Goal: Transaction & Acquisition: Book appointment/travel/reservation

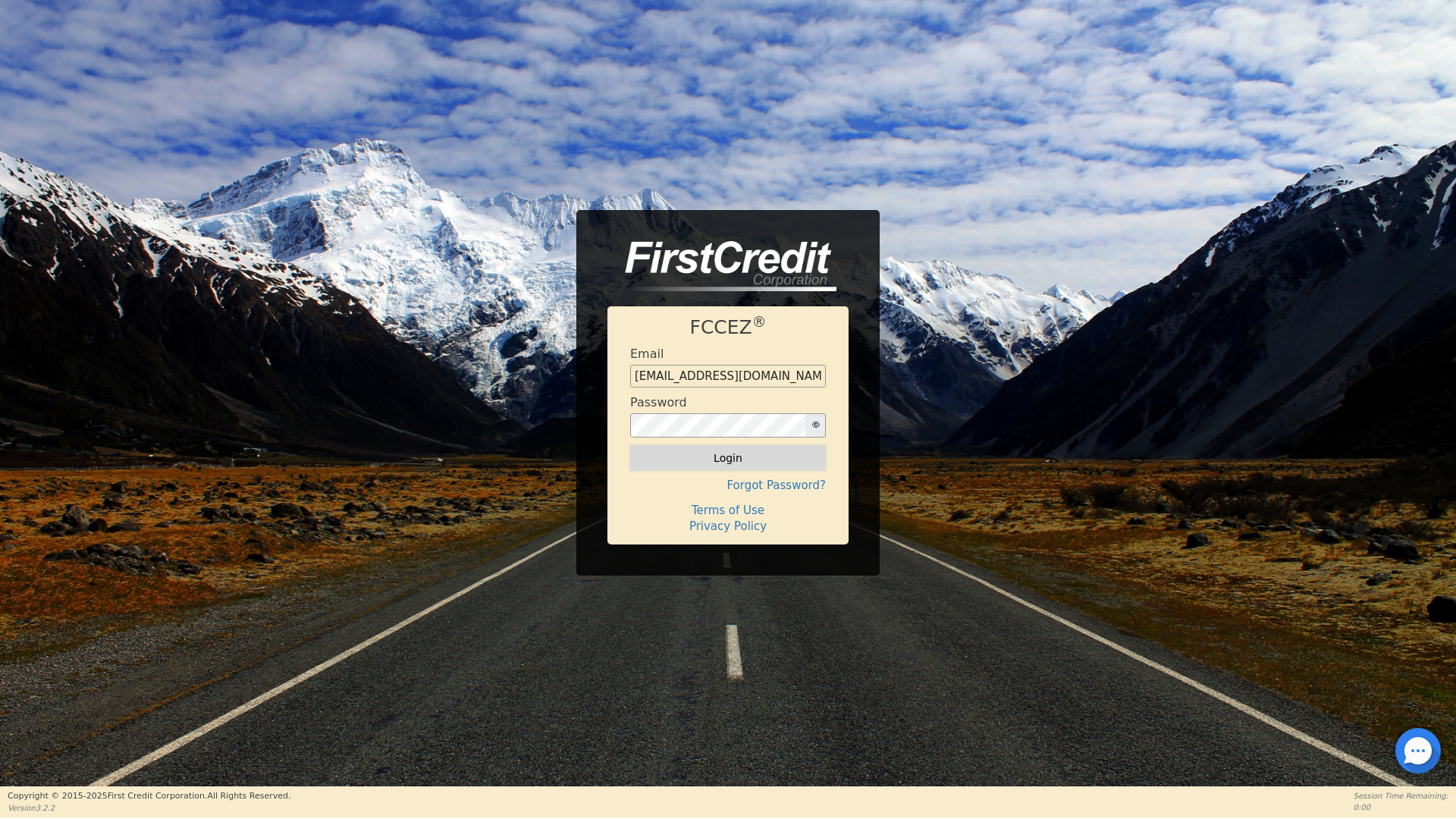
click at [717, 455] on button "Login" at bounding box center [728, 458] width 196 height 26
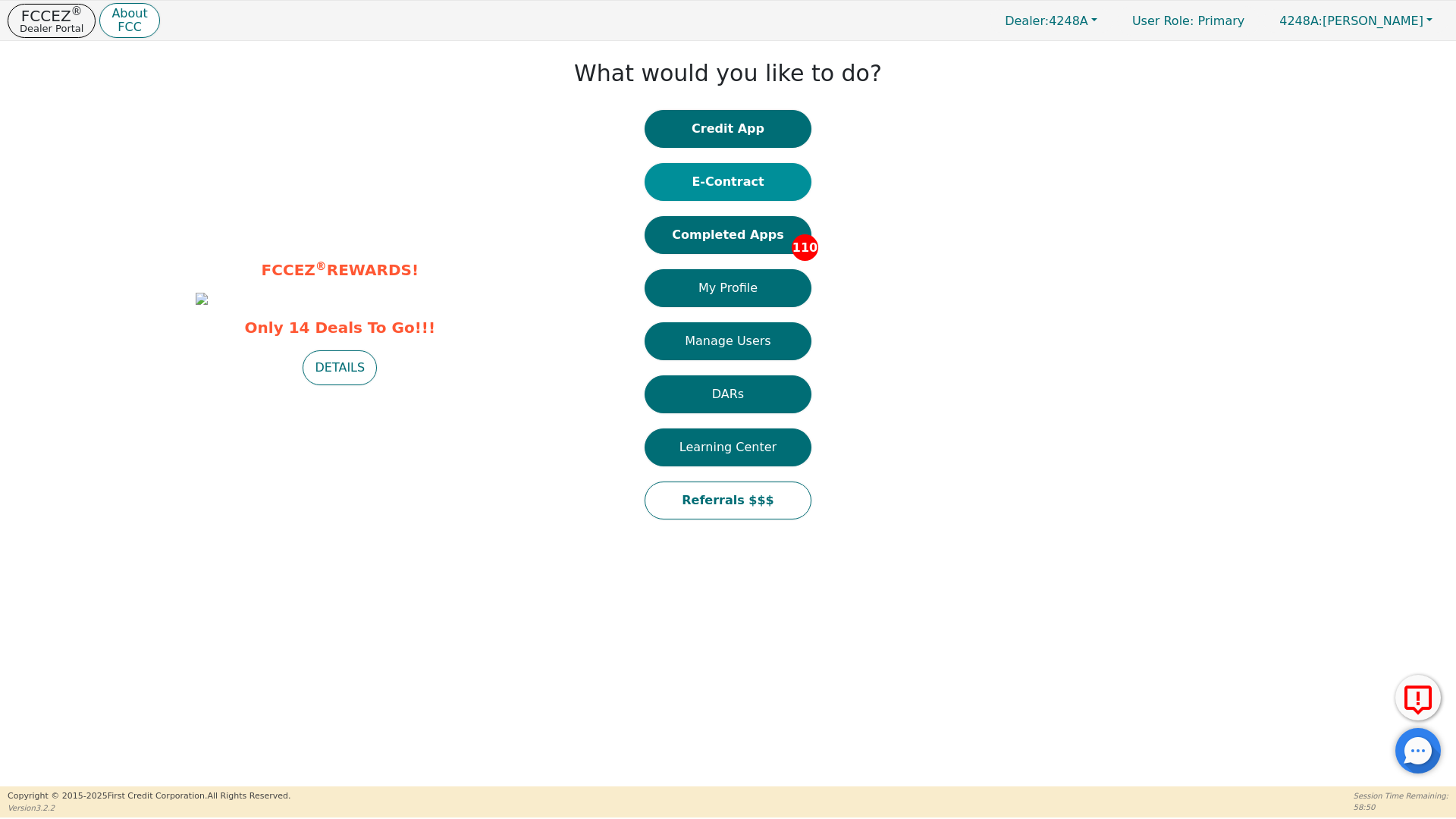
click at [736, 182] on button "E-Contract" at bounding box center [728, 182] width 167 height 38
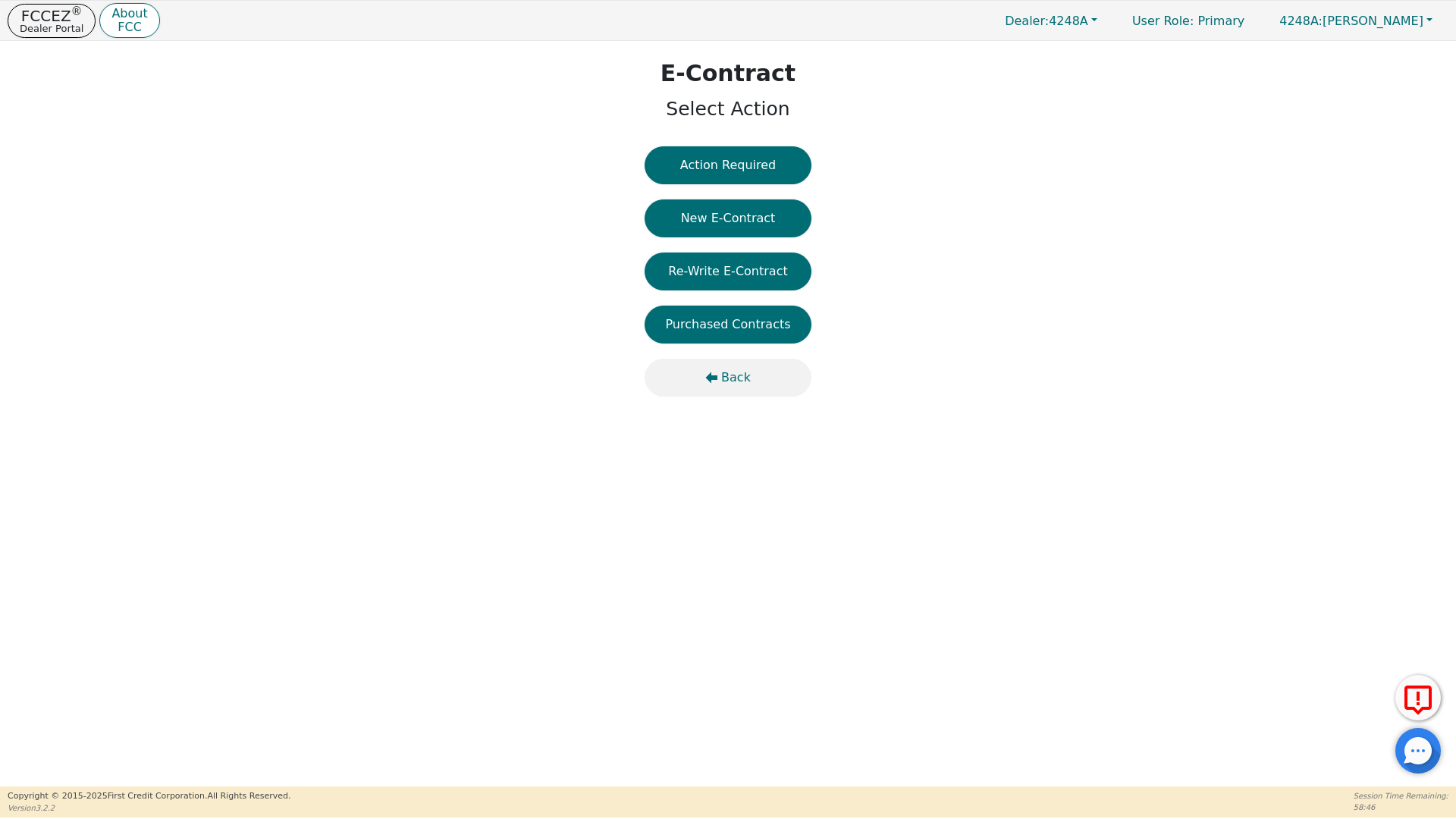
click at [725, 376] on span "Back" at bounding box center [735, 378] width 30 height 18
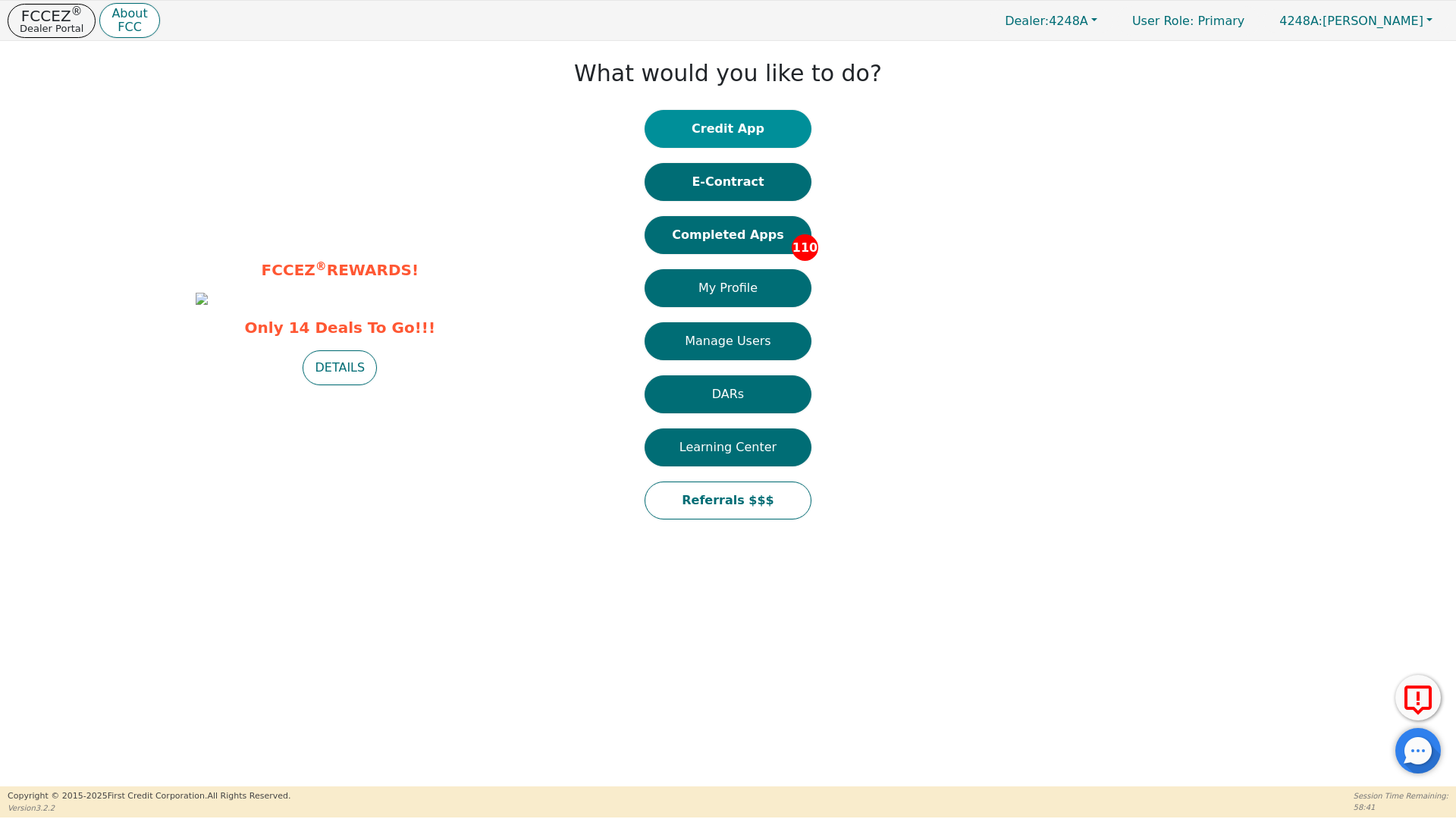
click at [709, 127] on button "Credit App" at bounding box center [728, 129] width 167 height 38
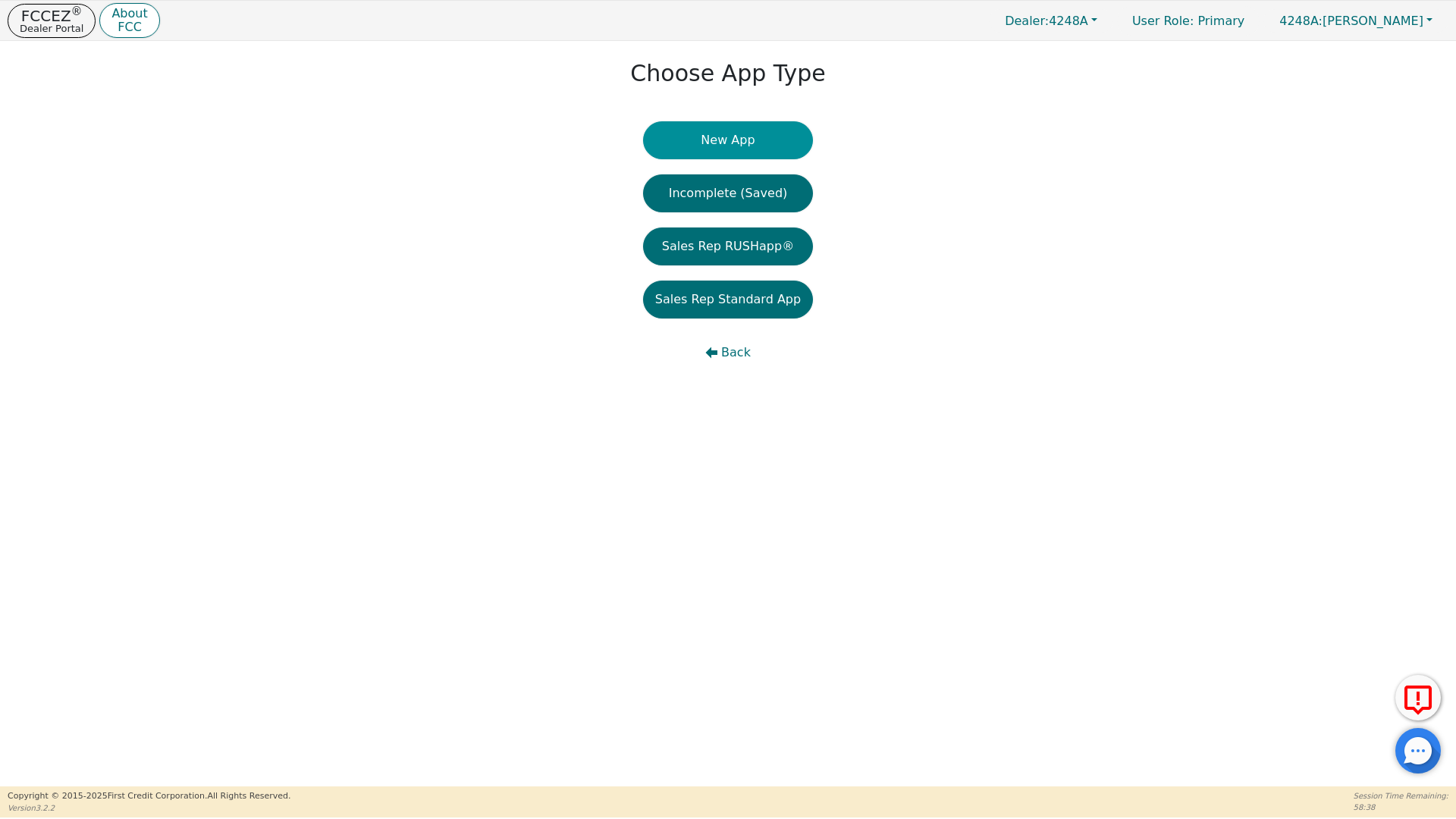
click at [712, 142] on button "New App" at bounding box center [728, 141] width 170 height 38
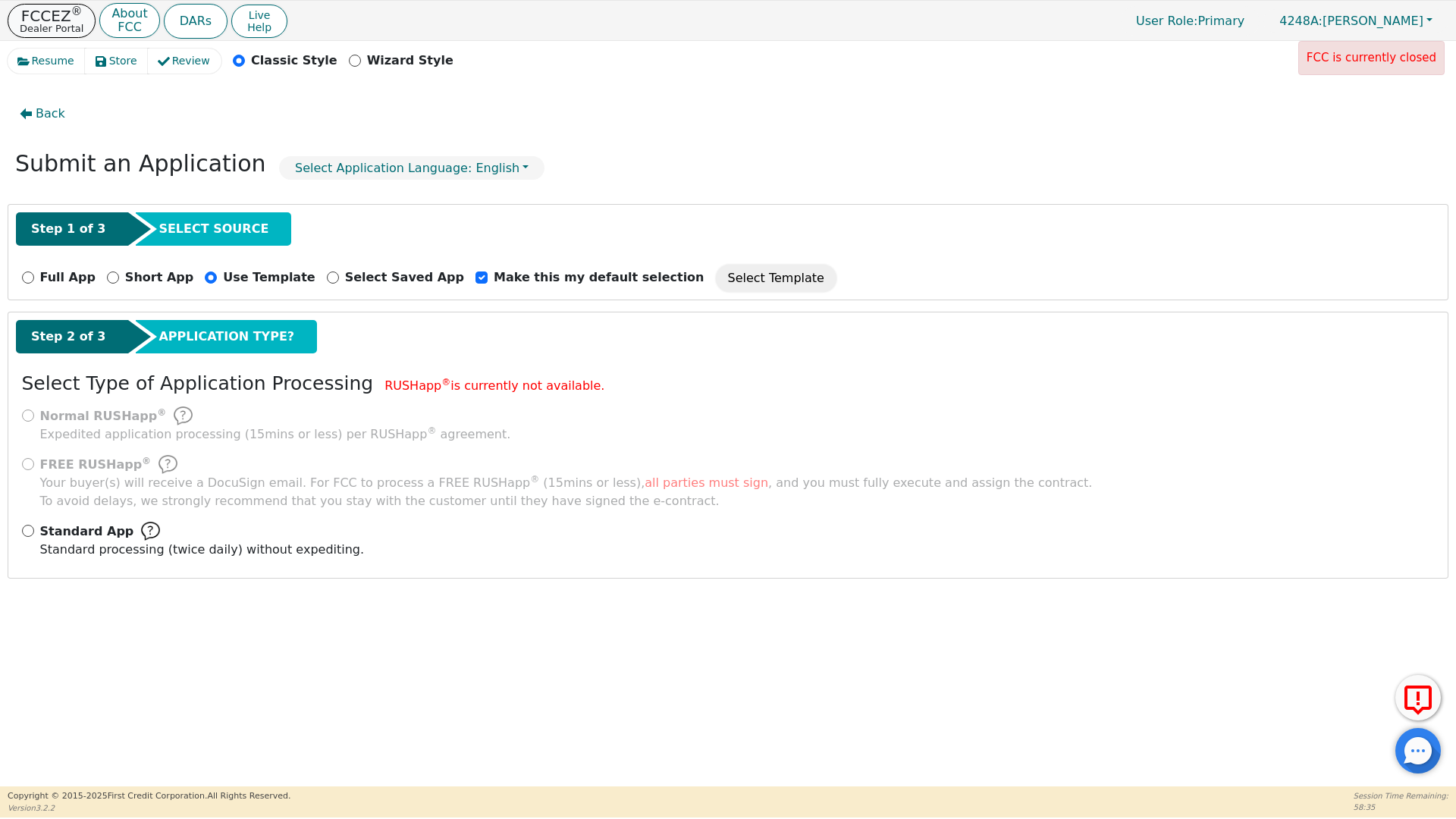
click at [56, 16] on p "FCCEZ ®" at bounding box center [51, 16] width 63 height 15
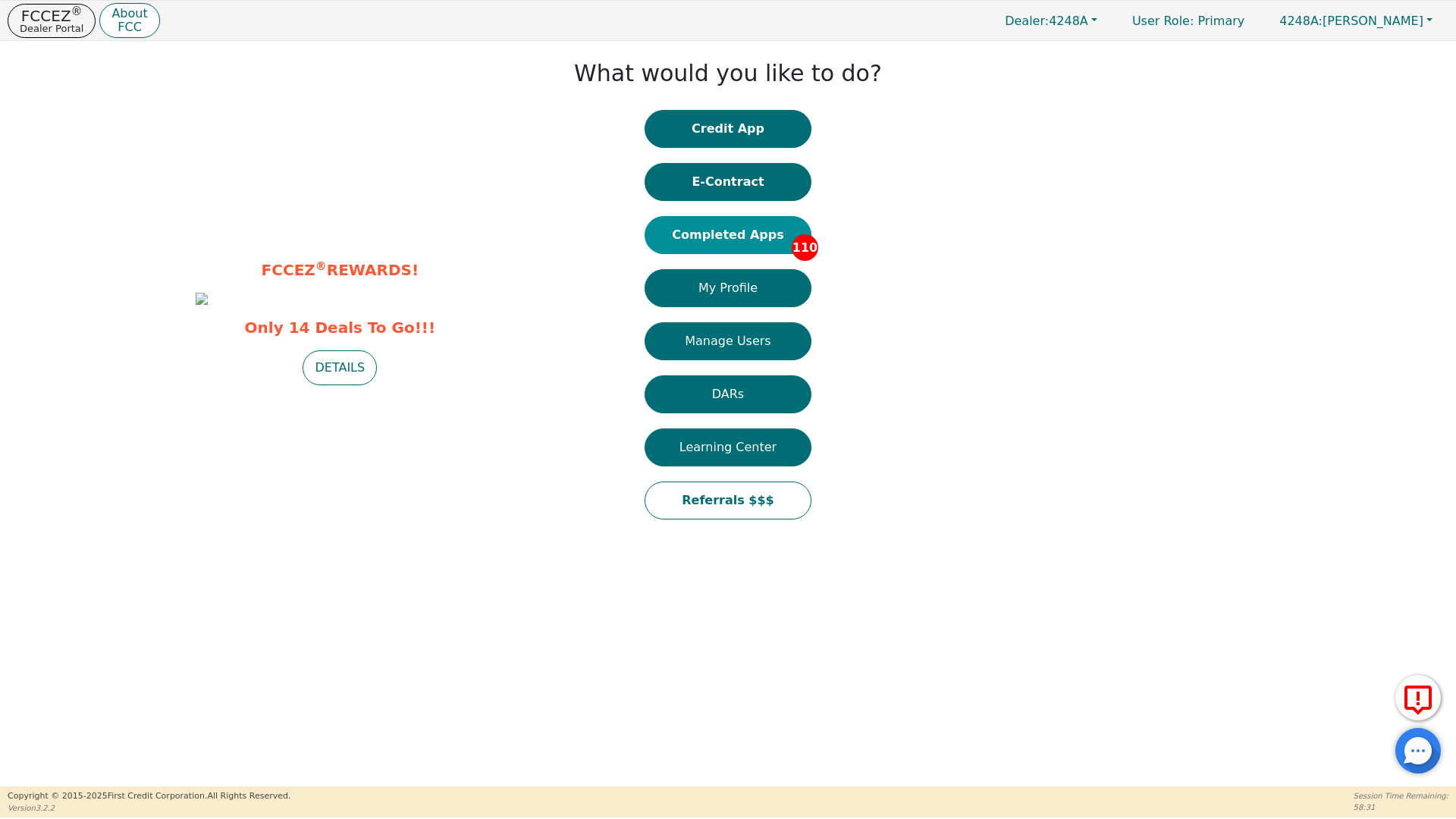
click at [751, 234] on button "Completed Apps 110" at bounding box center [728, 236] width 167 height 38
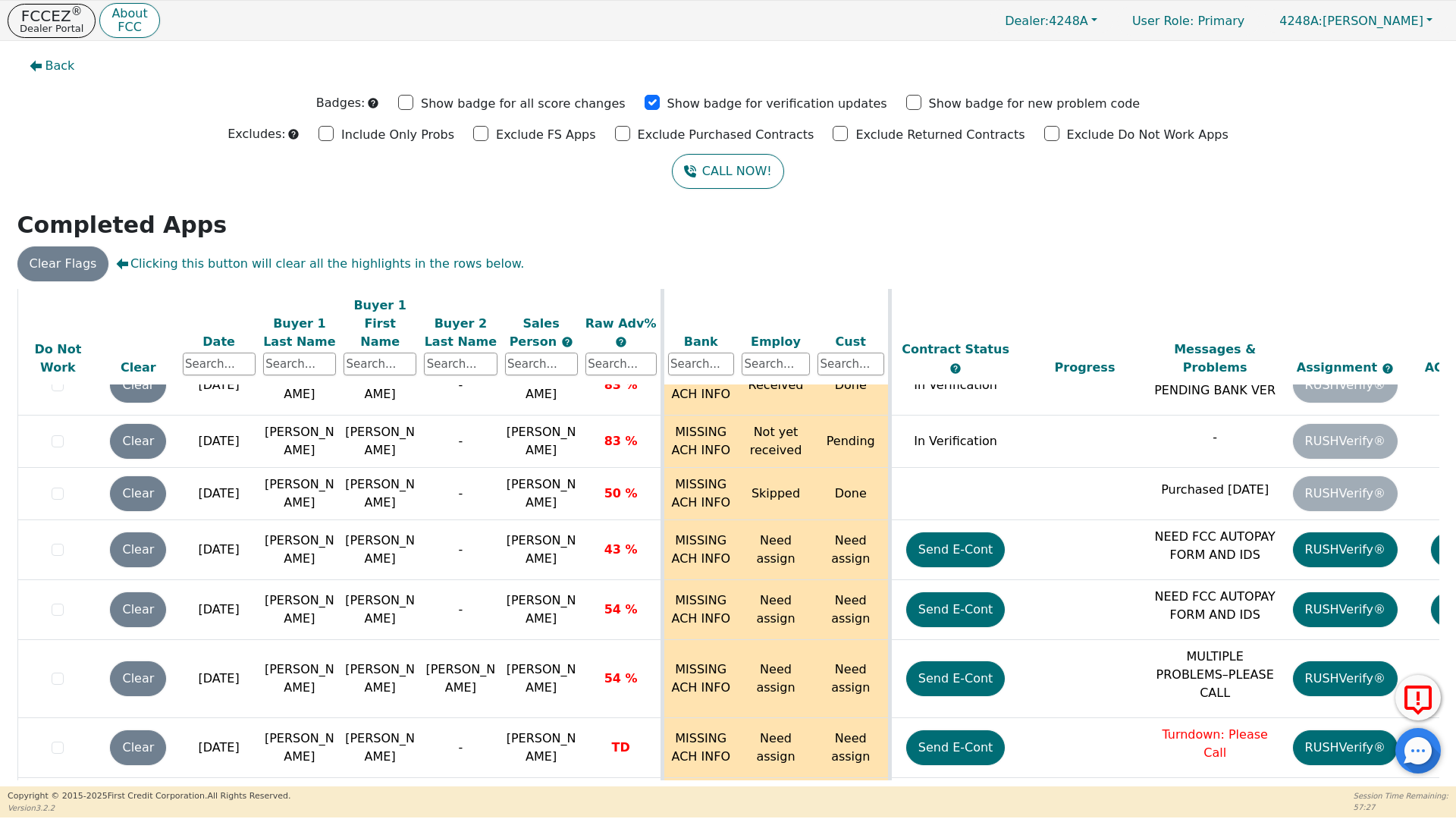
scroll to position [5845, 0]
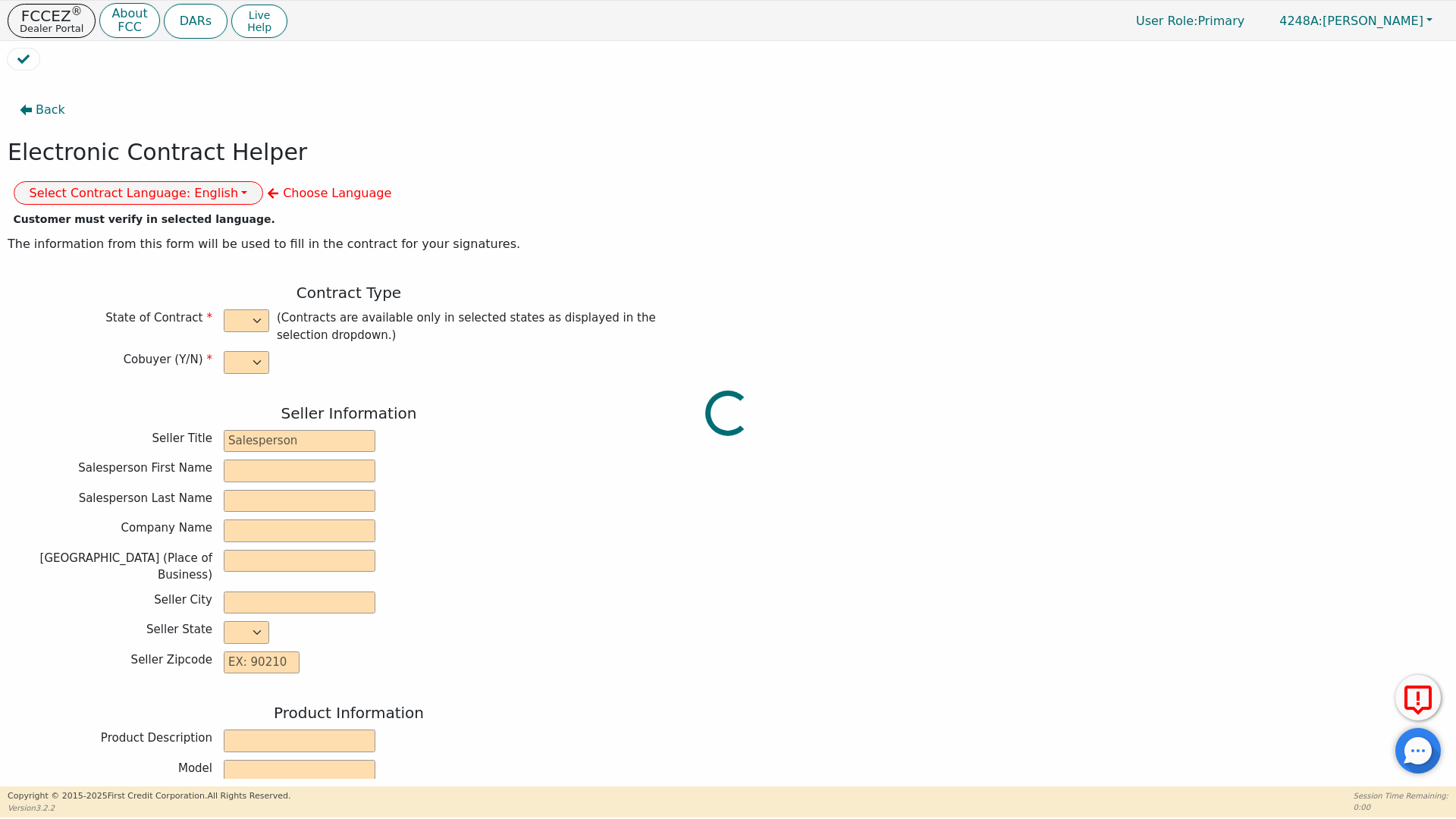
select select "n"
type input "owner"
type input "[PERSON_NAME]"
type input "[GEOGRAPHIC_DATA]"
type input "AQUA REMACH LLC"
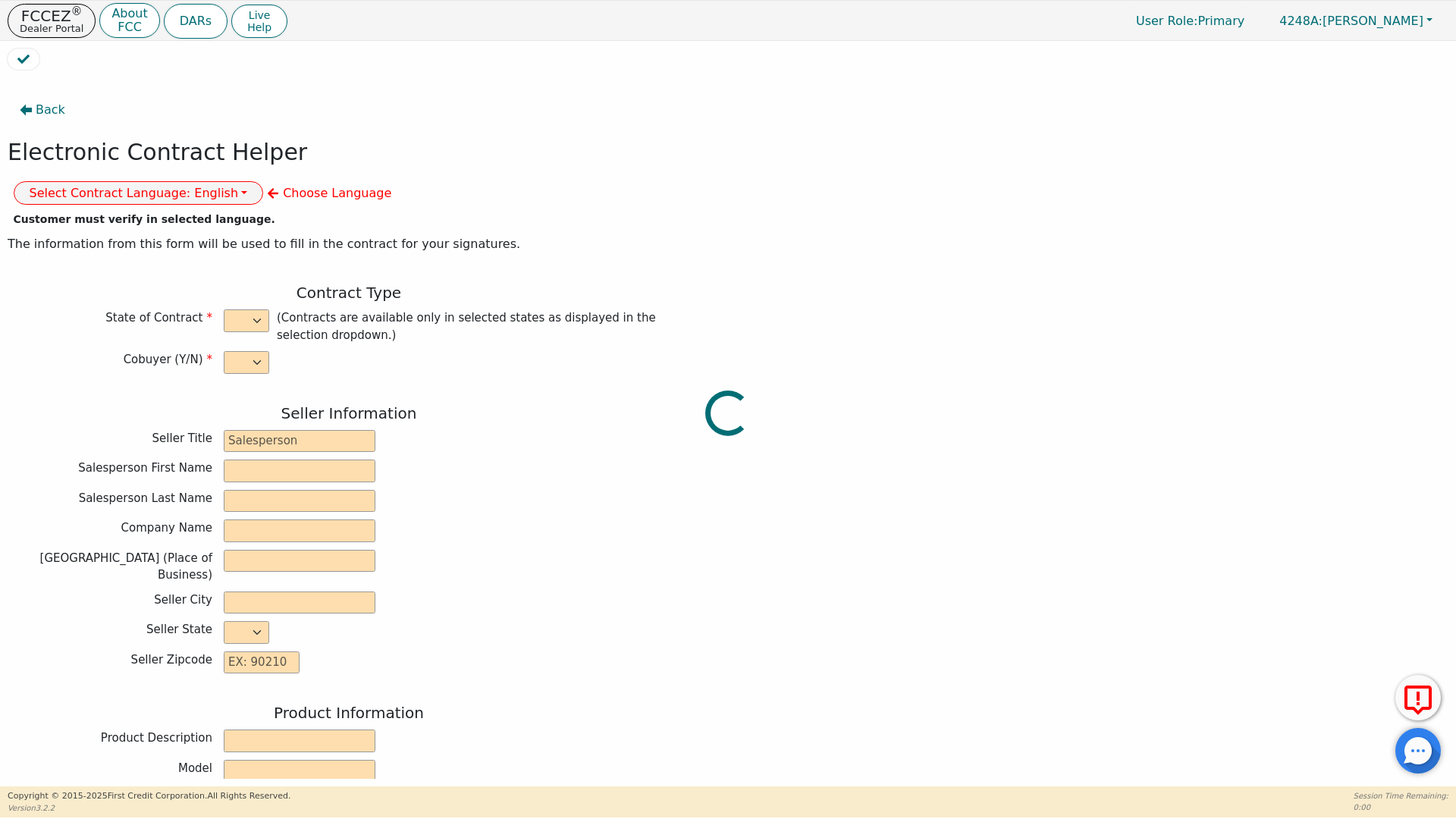
type input "[STREET_ADDRESS]"
type input "[GEOGRAPHIC_DATA]"
select select "[GEOGRAPHIC_DATA]"
type input "77070"
type input "[PERSON_NAME]"
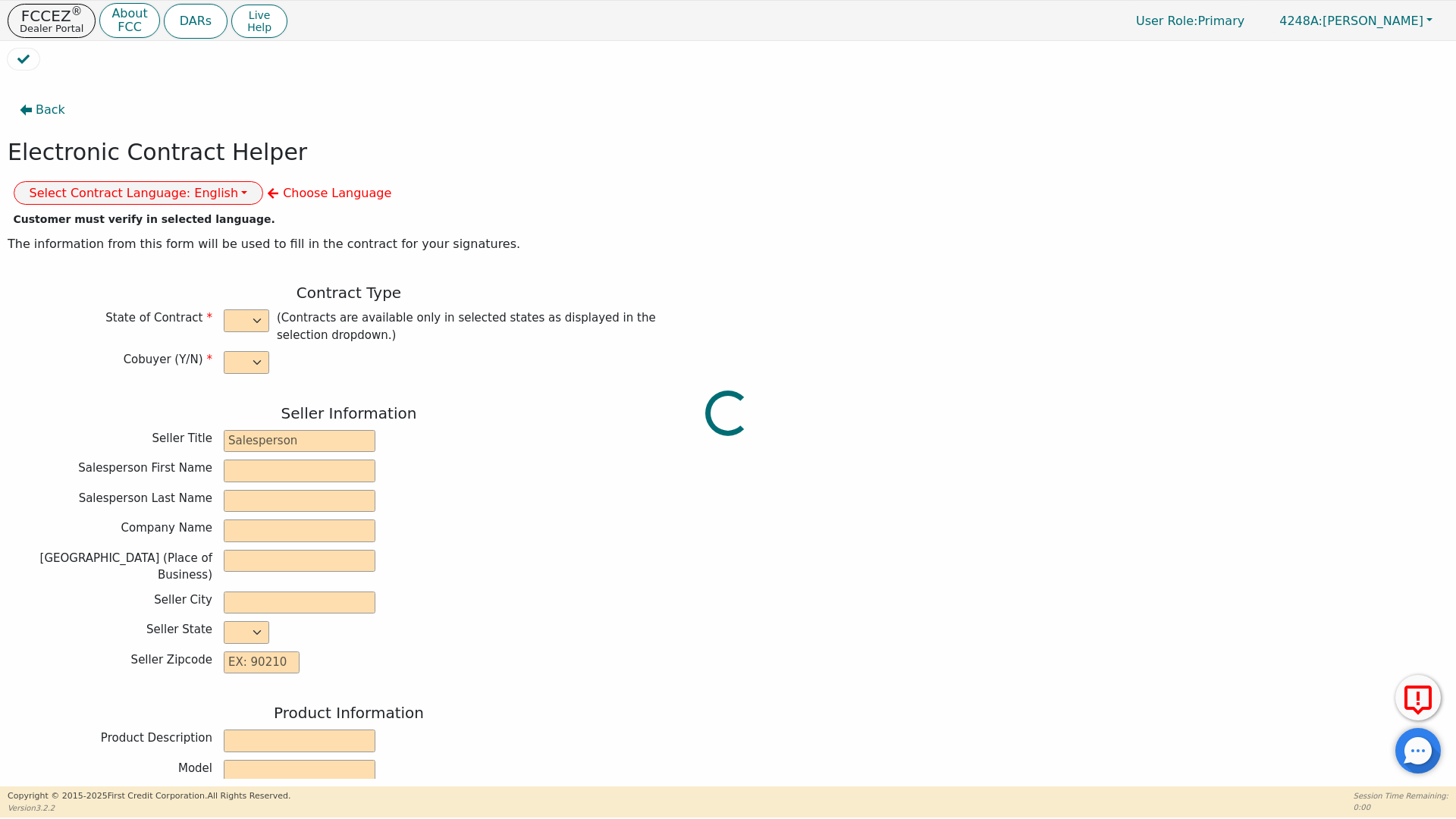
type input "[PERSON_NAME]"
type input "[EMAIL_ADDRESS][DOMAIN_NAME]"
type input "[STREET_ADDRESS]"
type input "[GEOGRAPHIC_DATA]"
select select "[GEOGRAPHIC_DATA]"
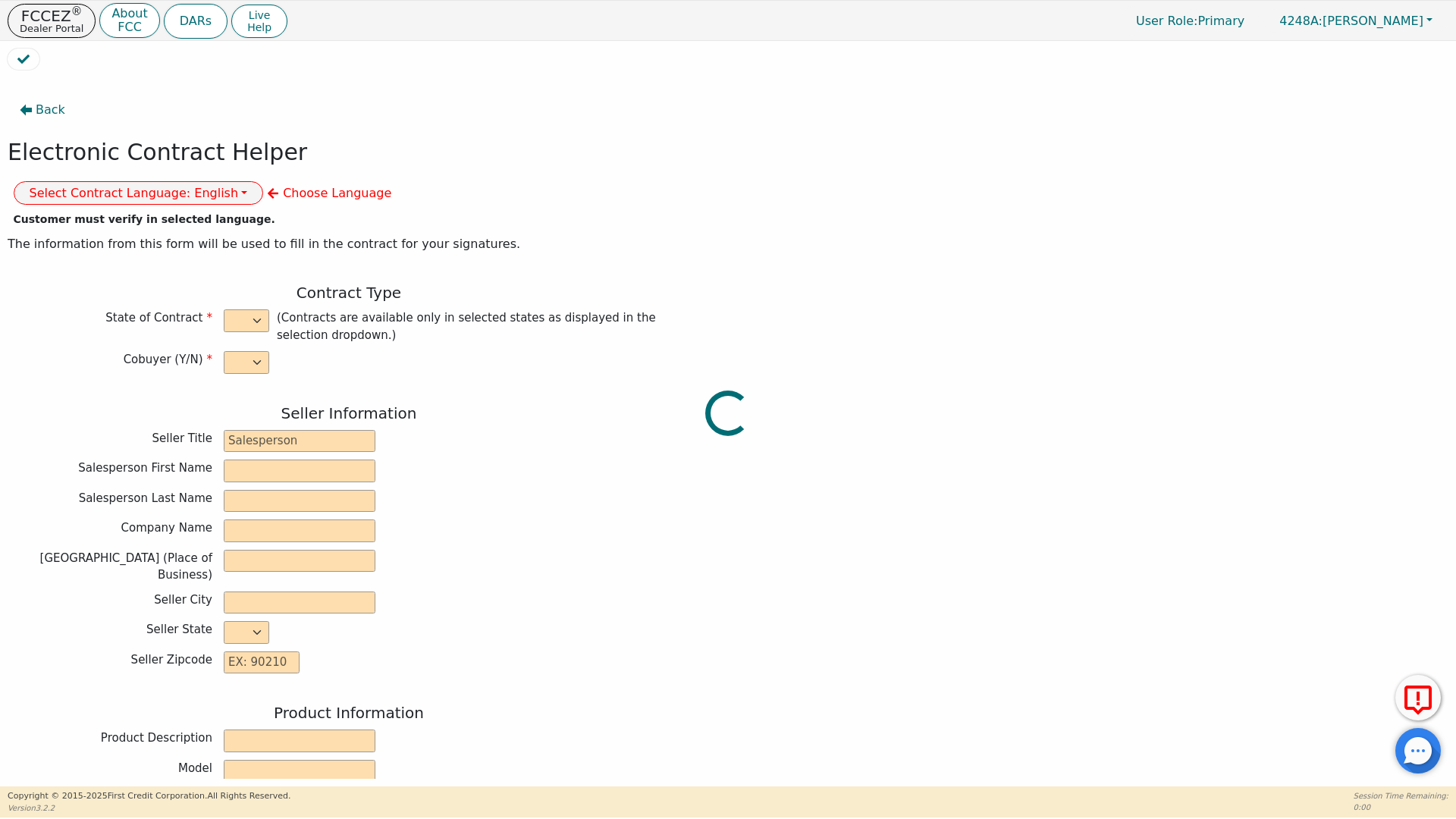
type input "77075"
type input "[DATE]"
type input "17.99"
type input "[DATE]"
type input "60"
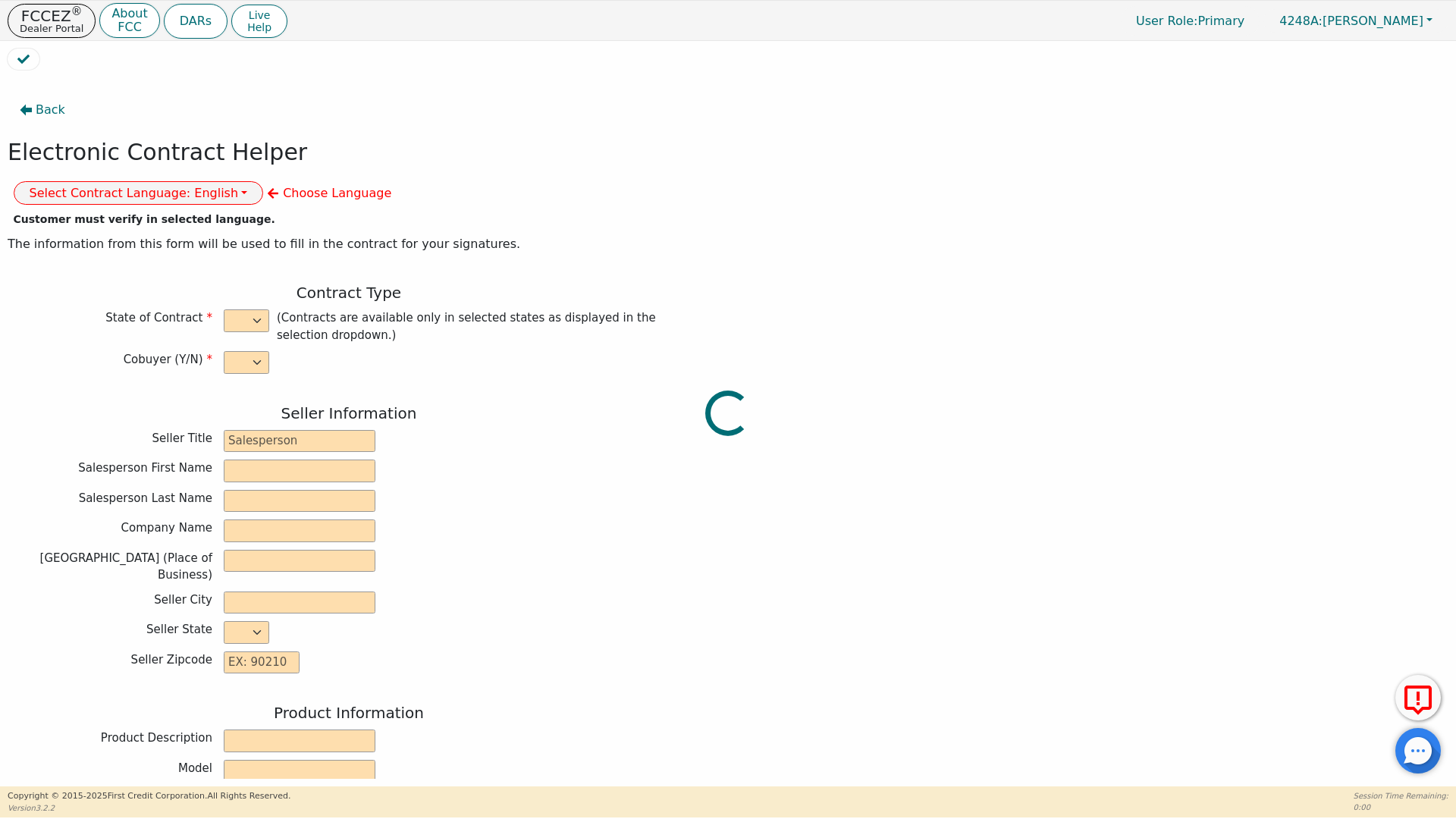
type input "0"
type input "8990.00"
type input "0.00"
type input "8990.00"
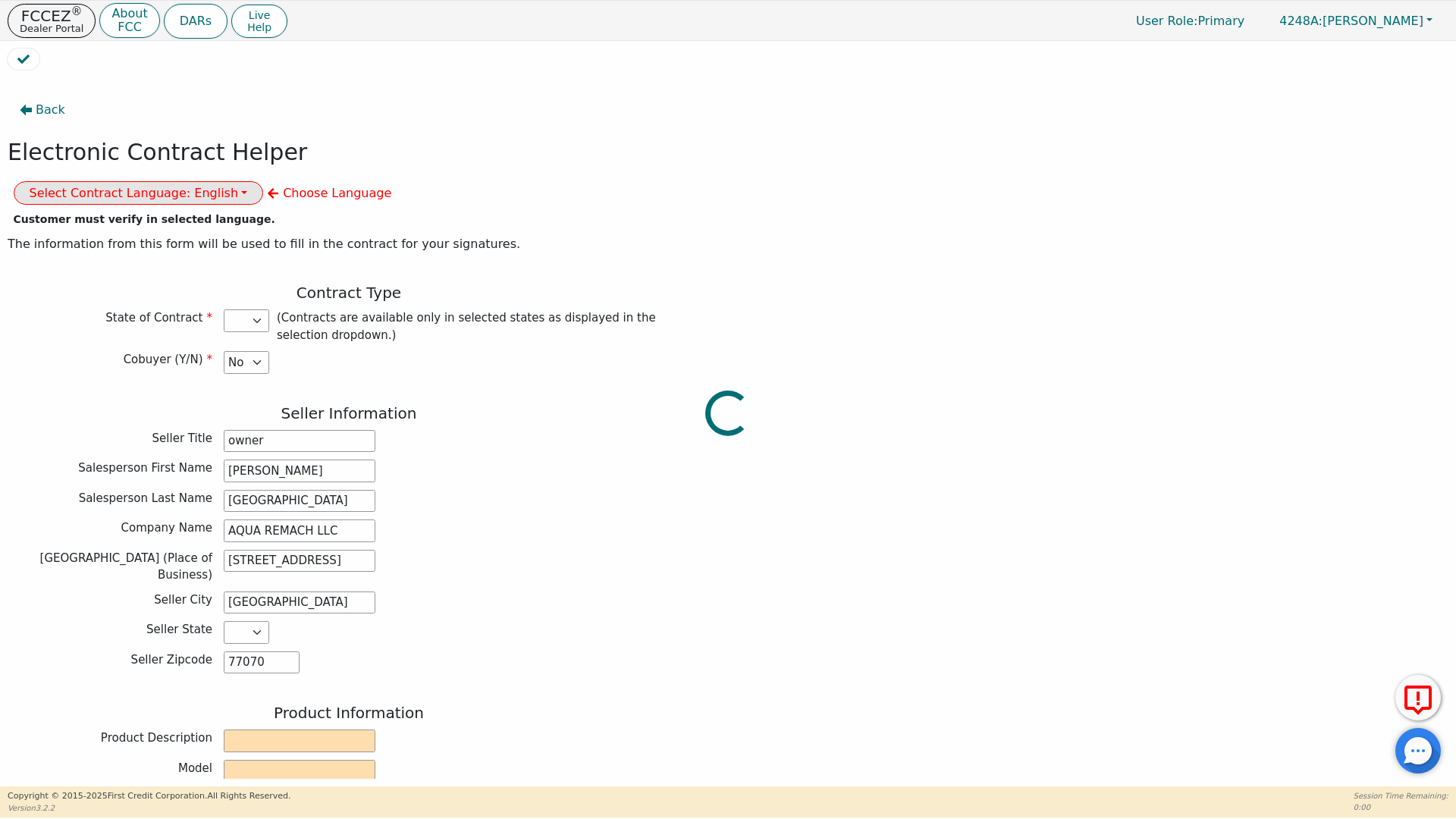
select select "[GEOGRAPHIC_DATA]"
click at [264, 181] on button "Select Contract Language: English" at bounding box center [138, 193] width 250 height 24
click at [135, 236] on link "Spanish" at bounding box center [74, 246] width 120 height 21
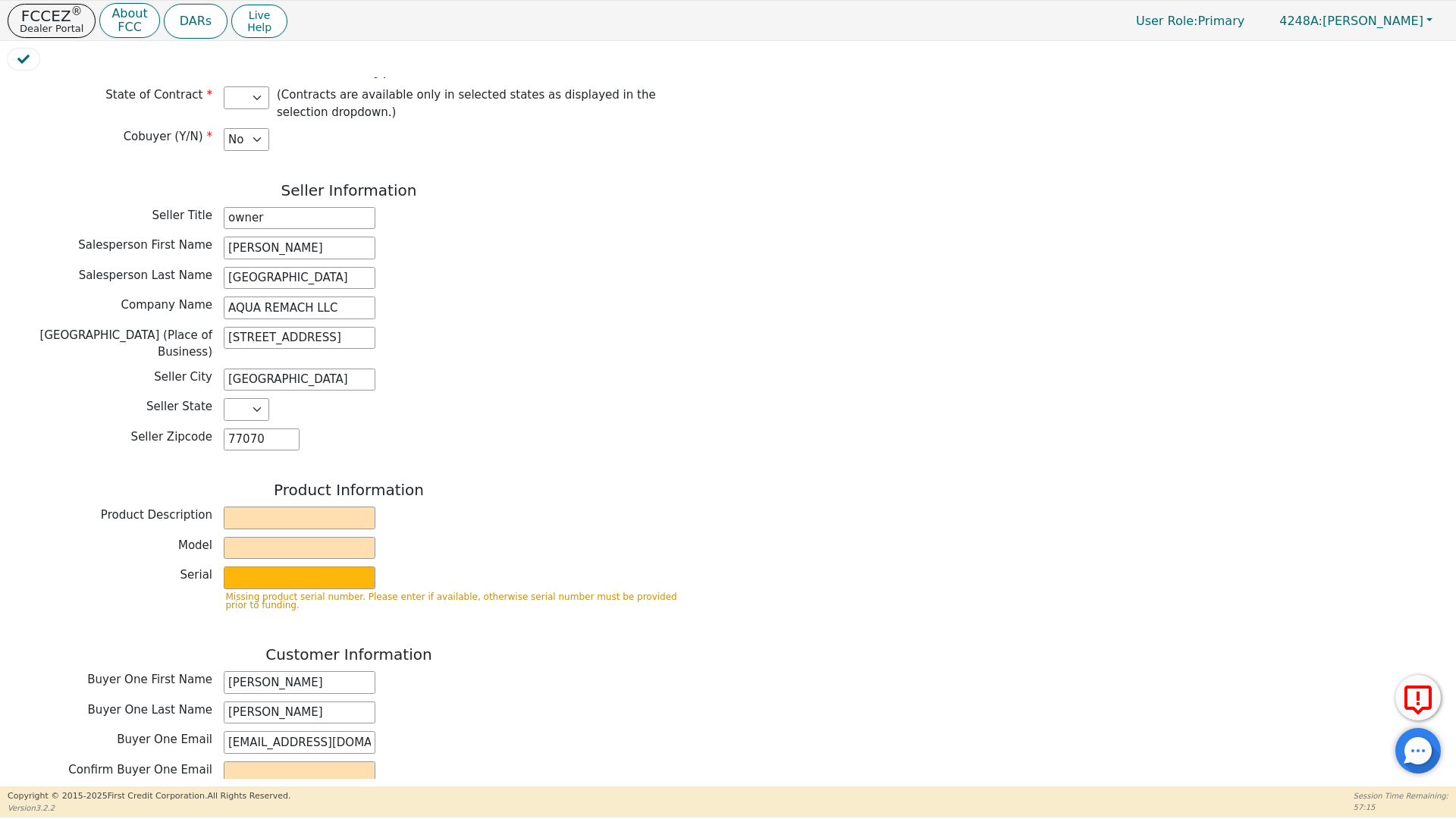
scroll to position [235, 0]
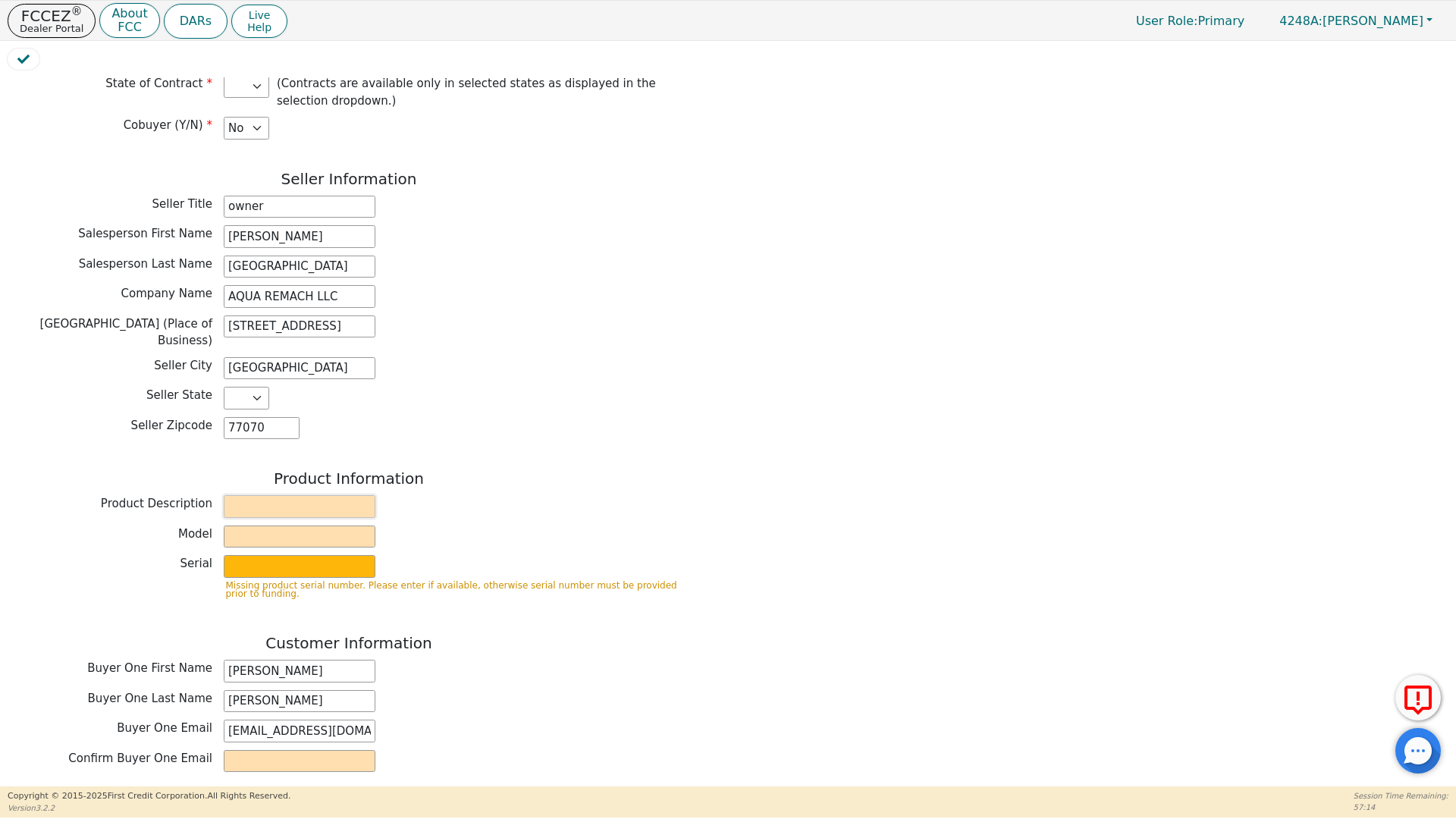
click at [238, 496] on input "text" at bounding box center [300, 507] width 151 height 23
type input "WATER SYSTEM"
click at [242, 525] on input "text" at bounding box center [300, 537] width 151 height 23
type input "6P"
click at [238, 555] on input "text" at bounding box center [300, 567] width 151 height 23
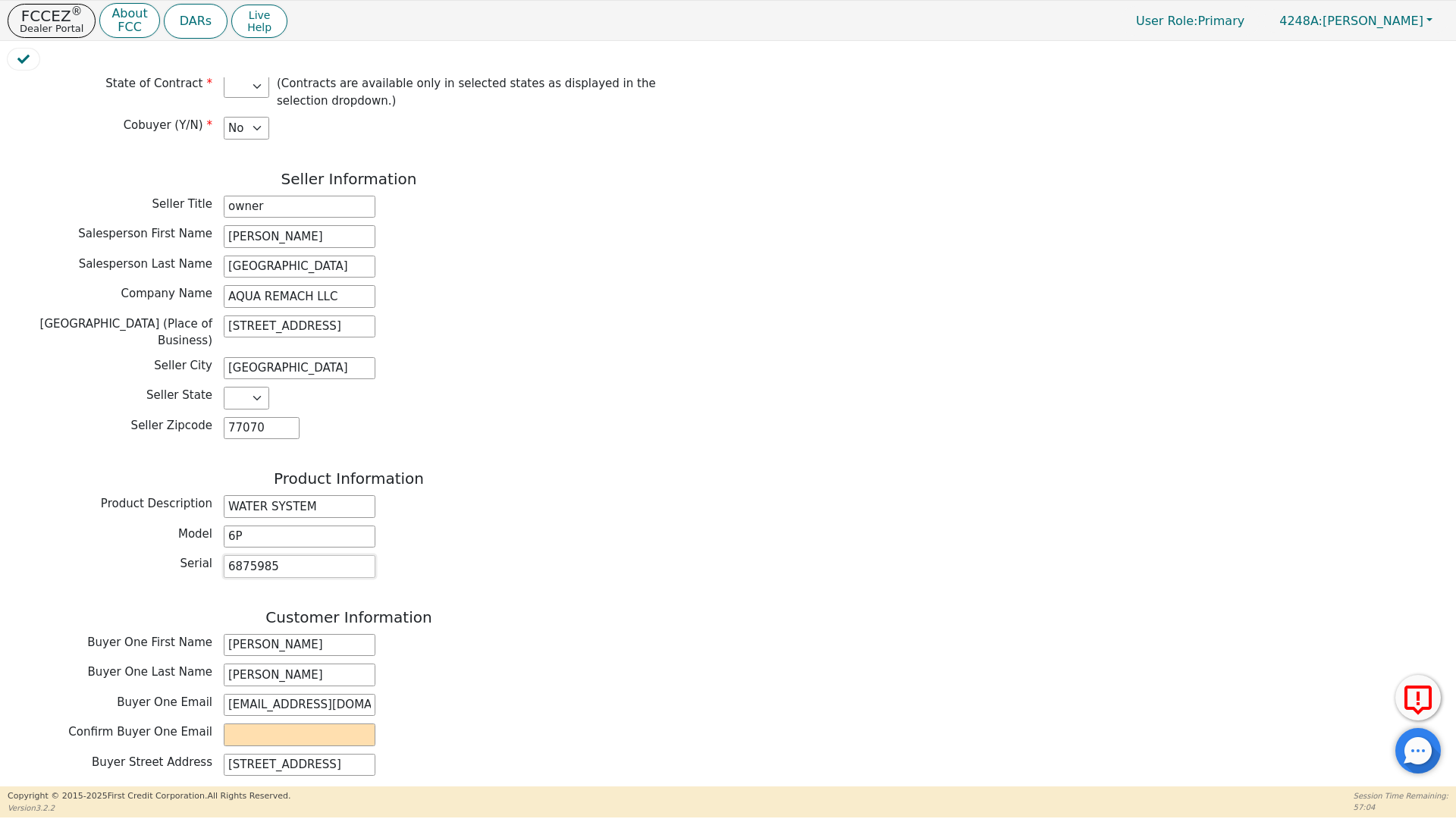
type input "6875985"
click at [592, 664] on div "Buyer One Last Name [PERSON_NAME]" at bounding box center [349, 675] width 683 height 23
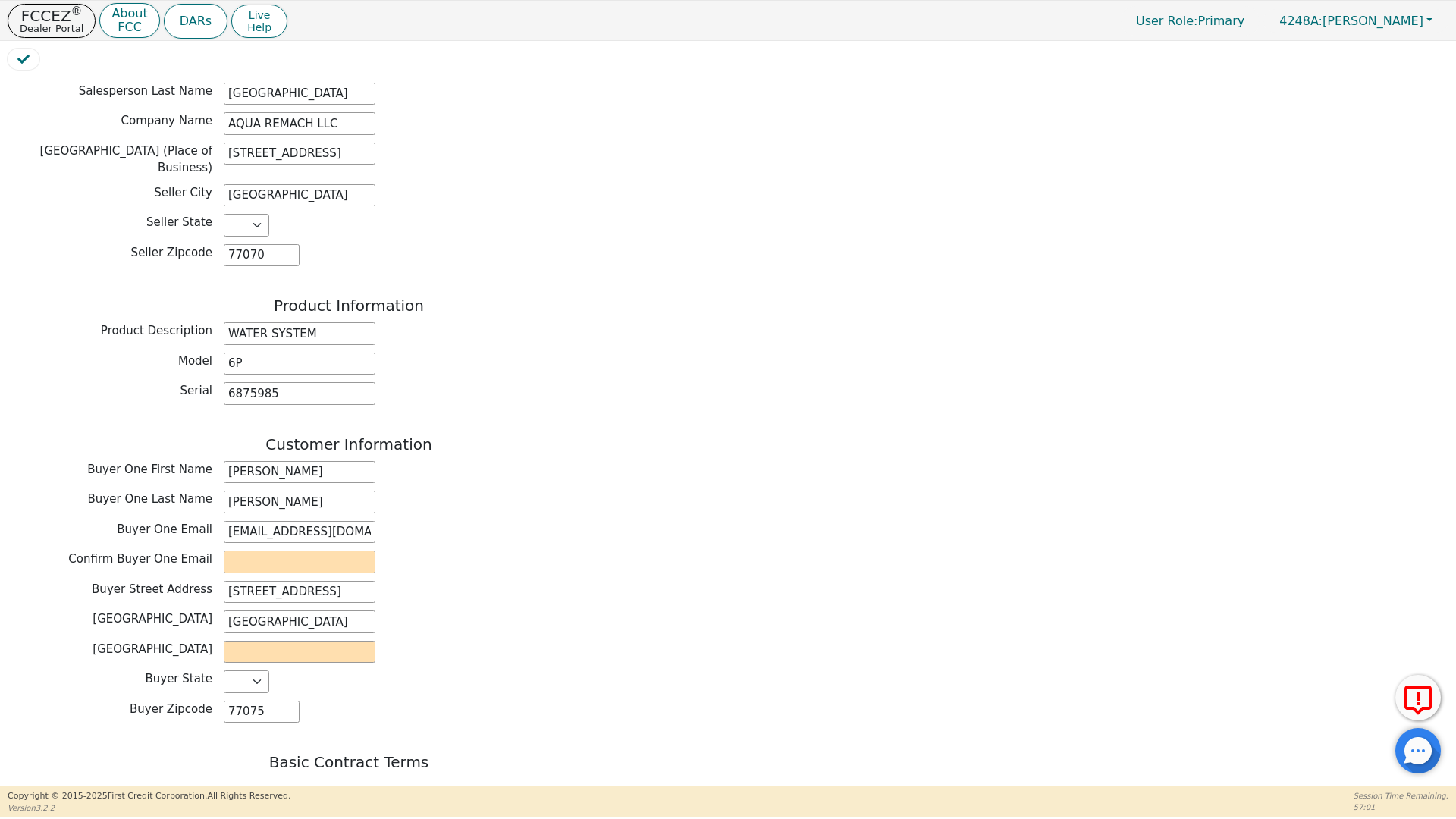
scroll to position [418, 0]
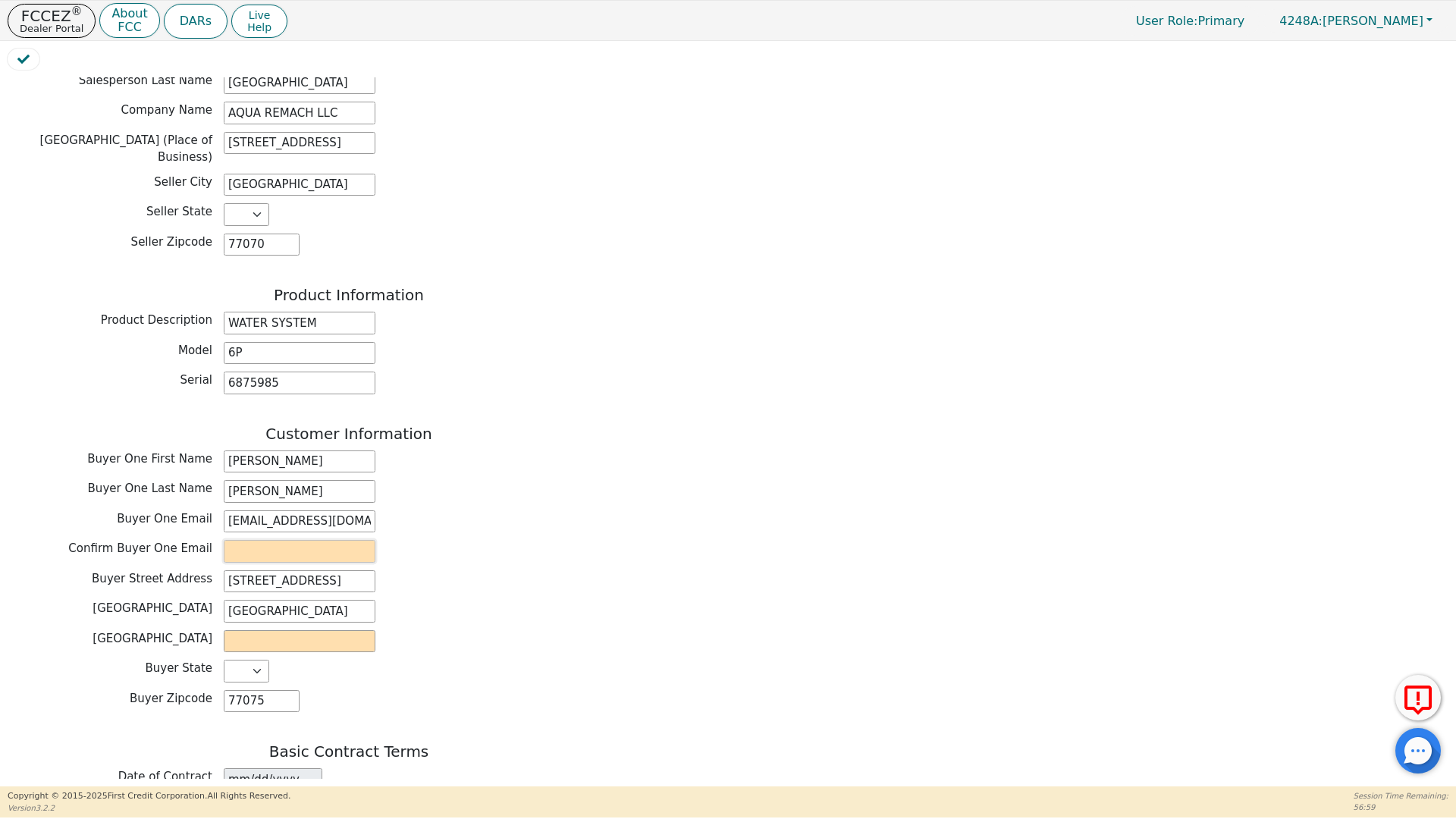
click at [230, 540] on input "email" at bounding box center [300, 551] width 151 height 23
type input "[EMAIL_ADDRESS][DOMAIN_NAME]"
click at [520, 556] on div "Customer Information Buyer One First Name [PERSON_NAME] One Last Name [PERSON_N…" at bounding box center [349, 572] width 683 height 296
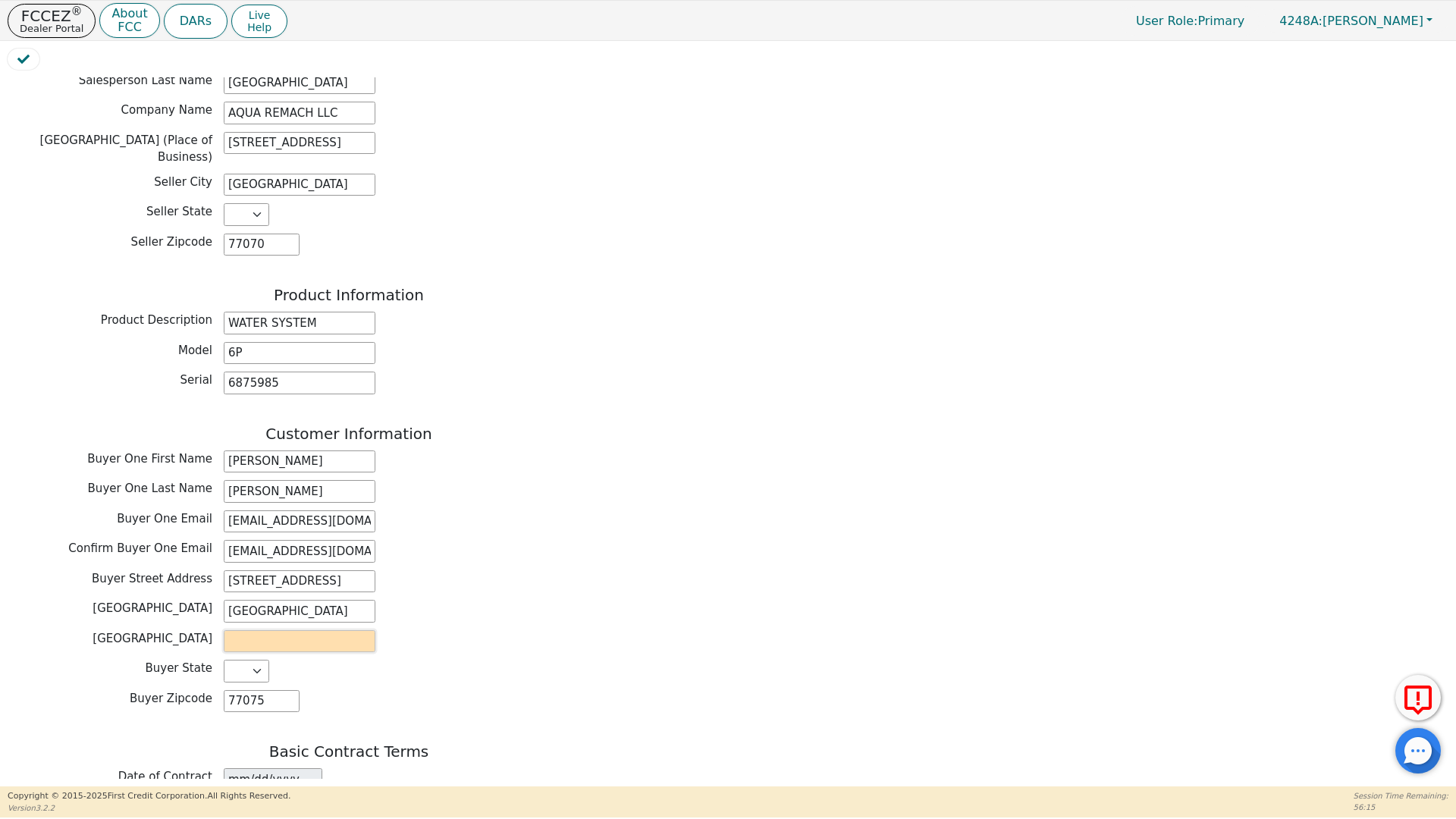
click at [245, 630] on input "text" at bounding box center [300, 642] width 151 height 23
type input "Harrys"
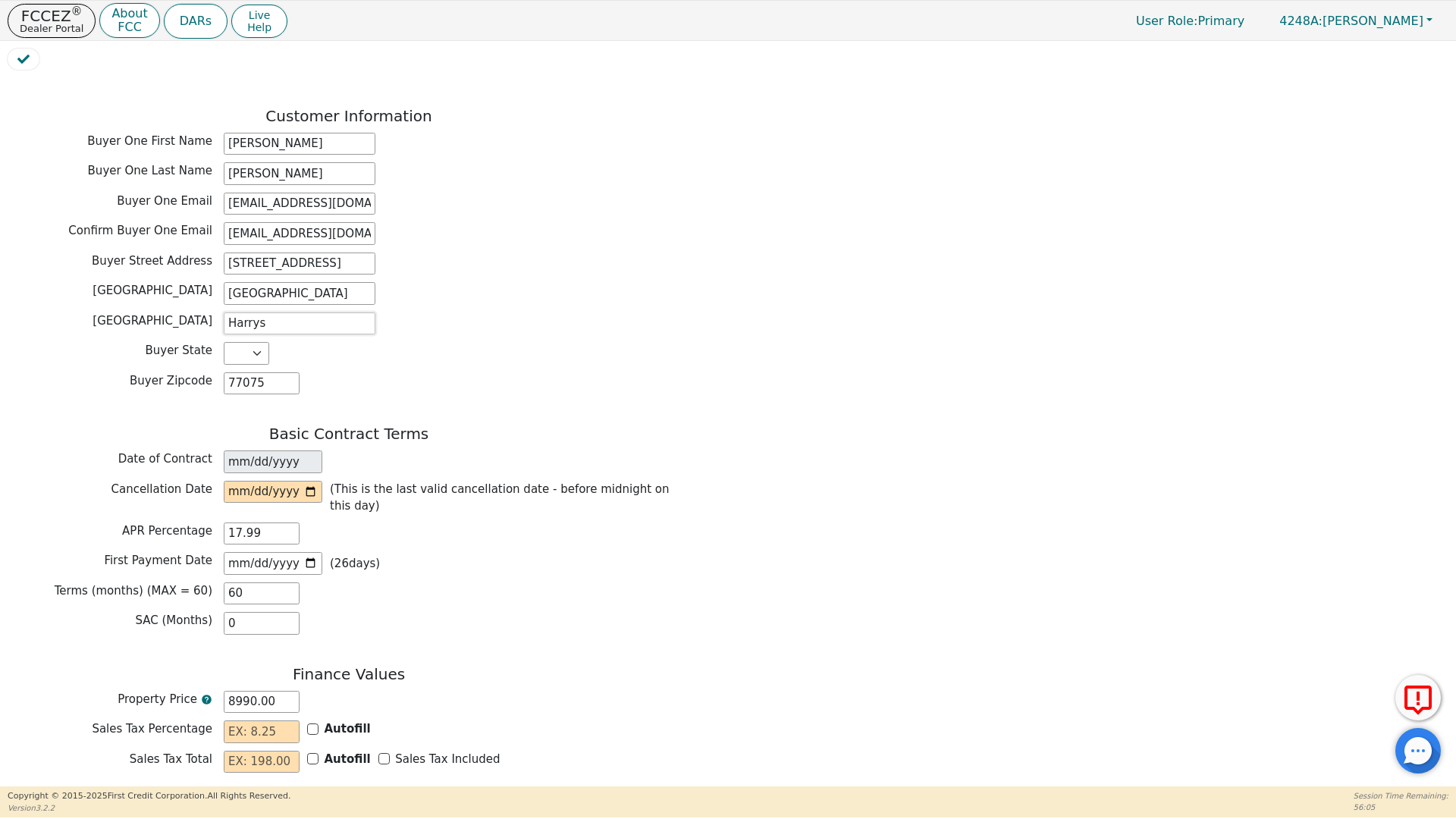
scroll to position [746, 0]
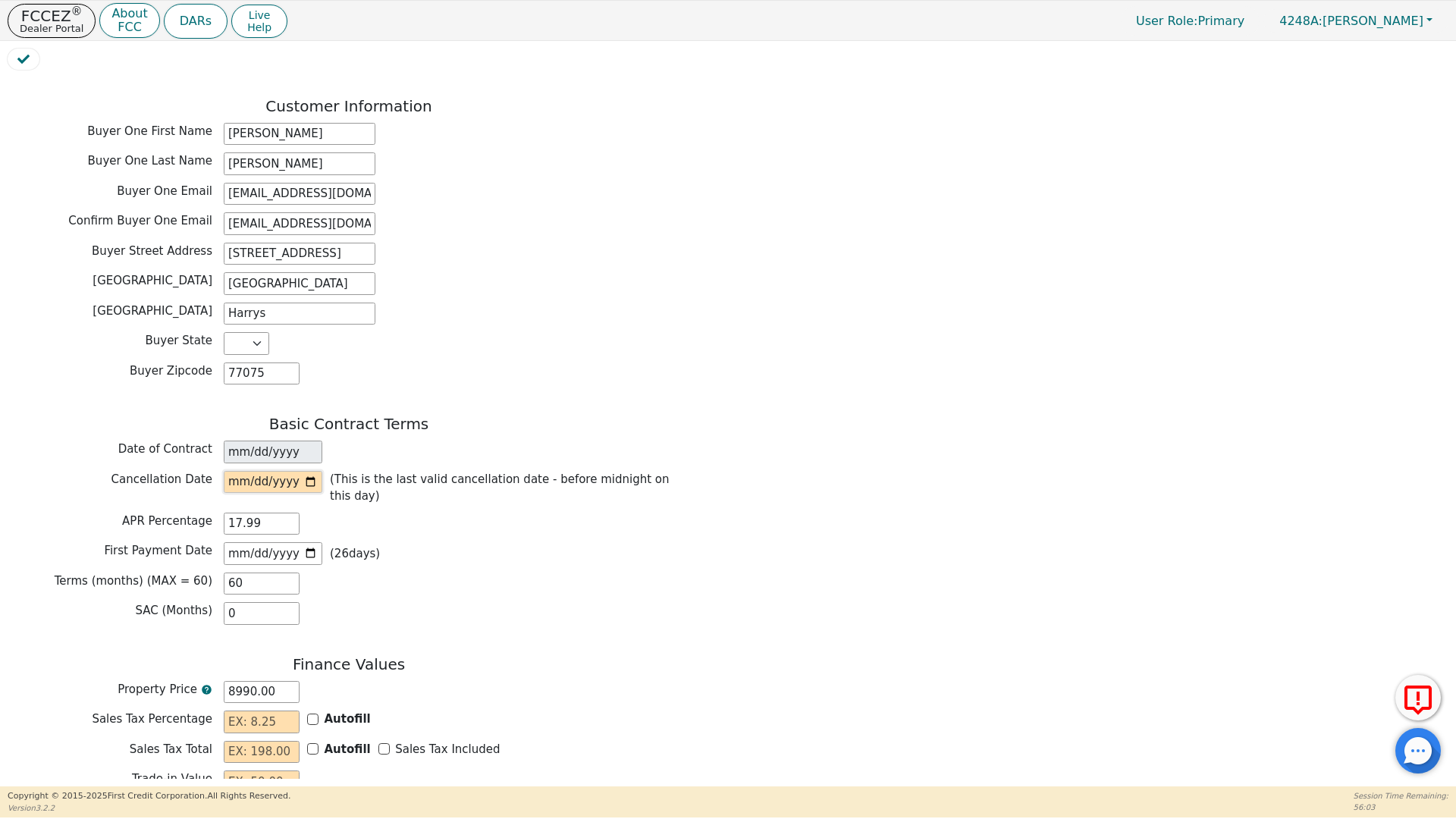
click at [309, 471] on input "date" at bounding box center [273, 483] width 99 height 23
type input "[DATE]"
click at [248, 710] on input "text" at bounding box center [261, 722] width 76 height 23
type input "0.00"
click at [232, 741] on input "text" at bounding box center [261, 752] width 76 height 23
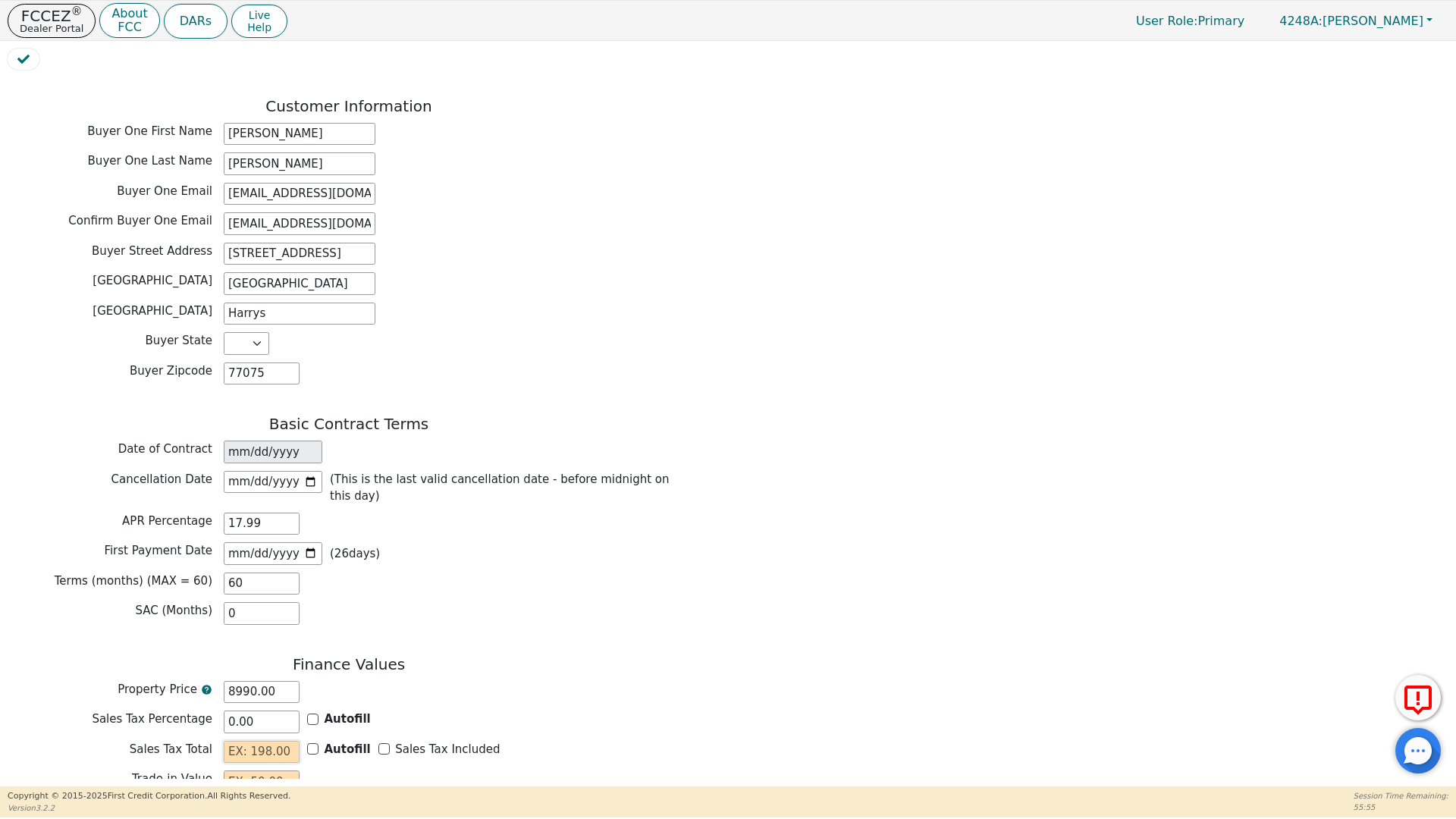
type input "0.00"
click at [227, 771] on input "text" at bounding box center [261, 782] width 76 height 23
type input "0.00"
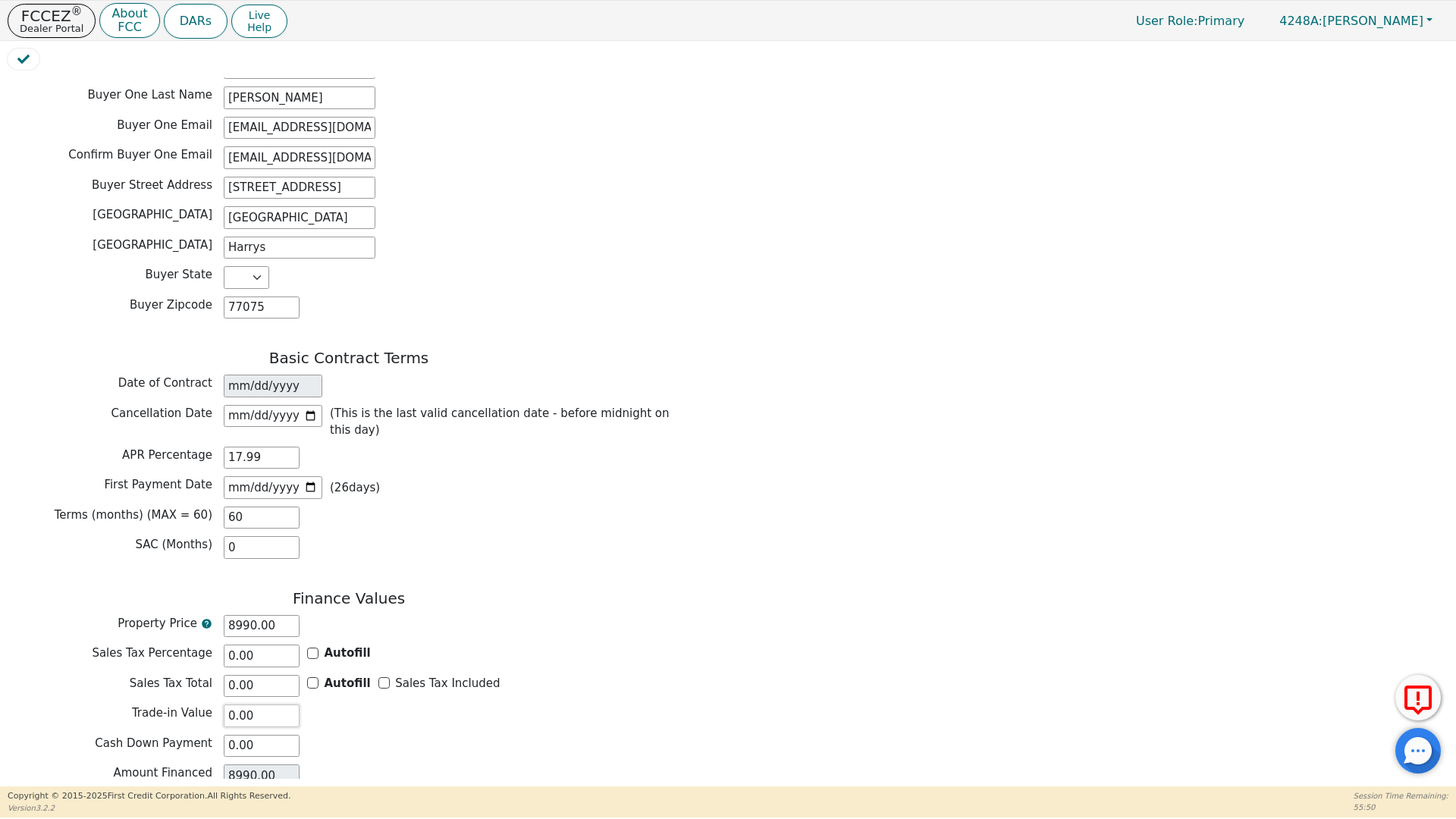
scroll to position [902, 0]
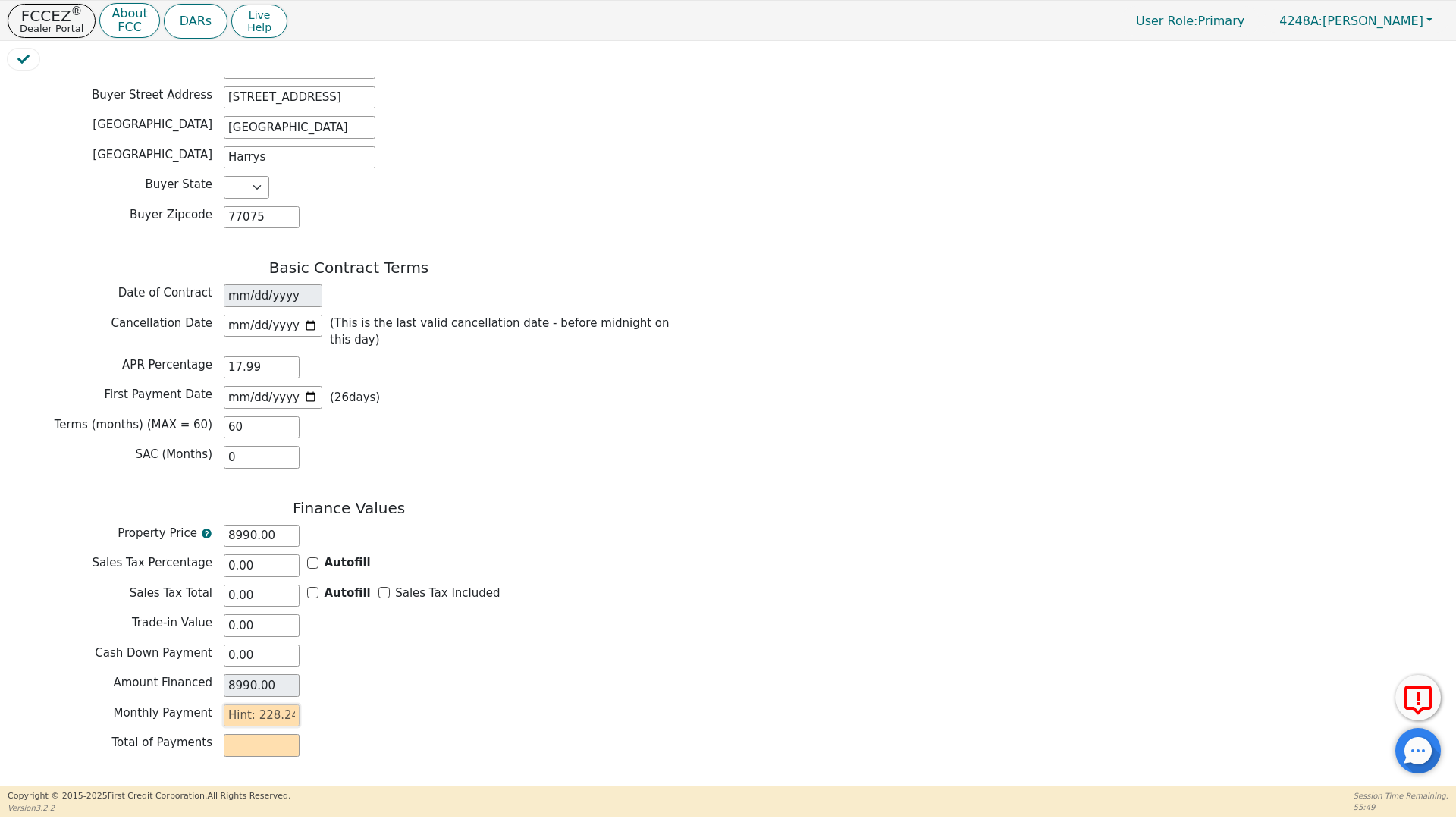
click at [229, 705] on input "text" at bounding box center [261, 717] width 76 height 23
type input "2"
type input "120.00"
type input "22"
type input "1320.00"
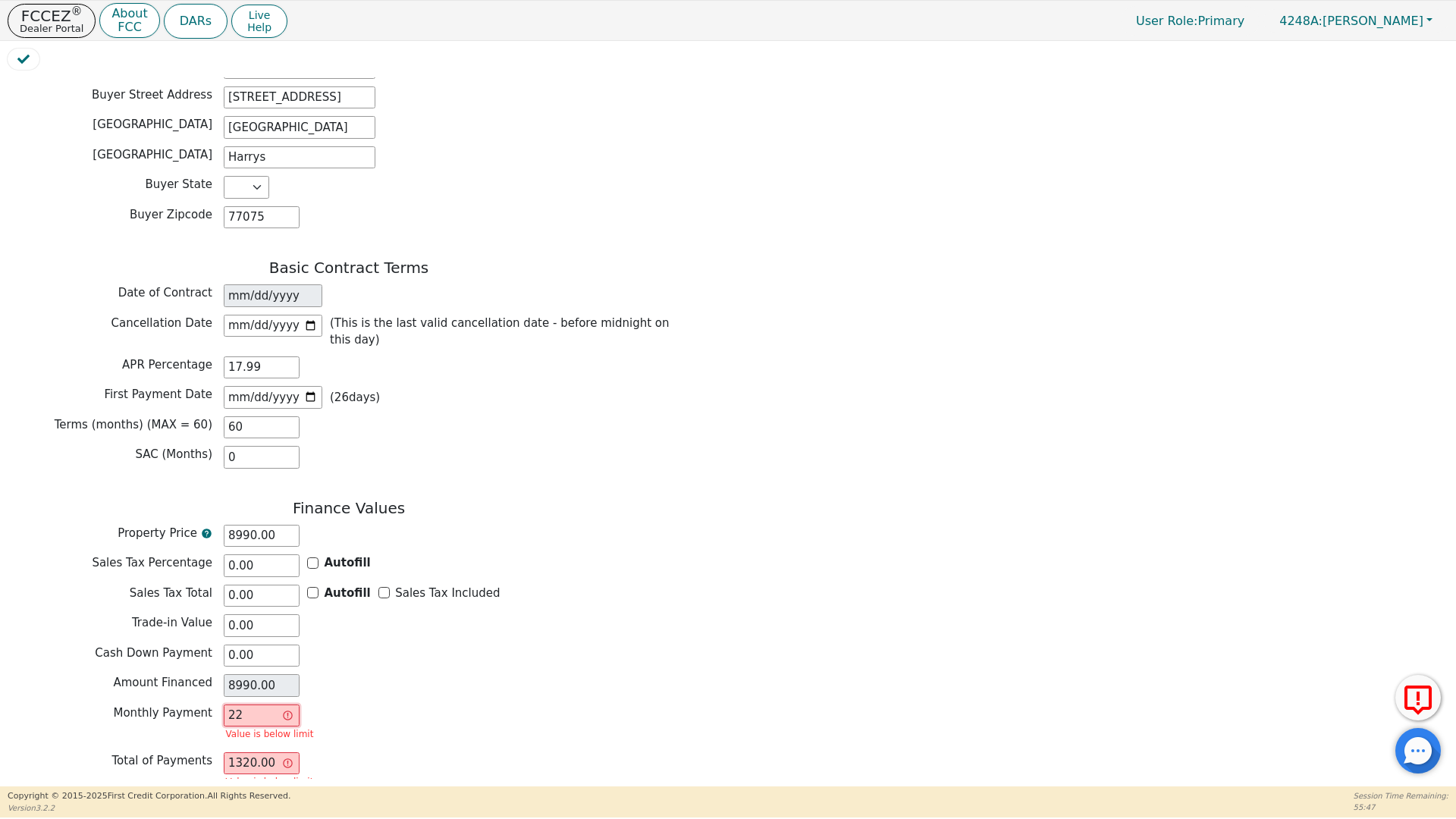
type input "228"
type input "13680.00"
type input "228.2"
type input "13692.00"
type input "228.24"
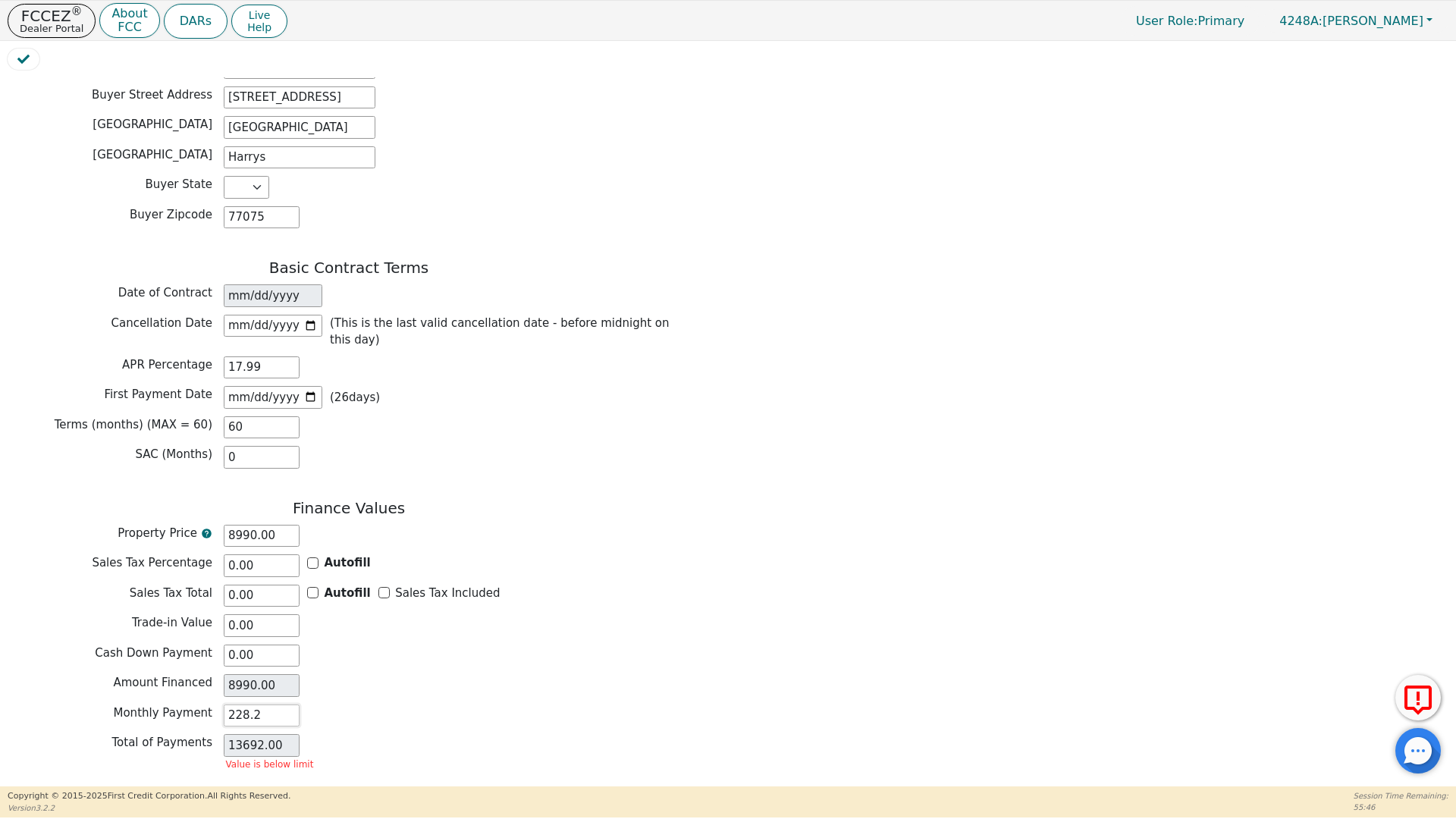
type input "13694.40"
type input "228.24"
click at [618, 705] on div "Monthly Payment 228.24" at bounding box center [349, 717] width 683 height 23
click at [140, 788] on button "Review & Begin Contract" at bounding box center [95, 805] width 175 height 35
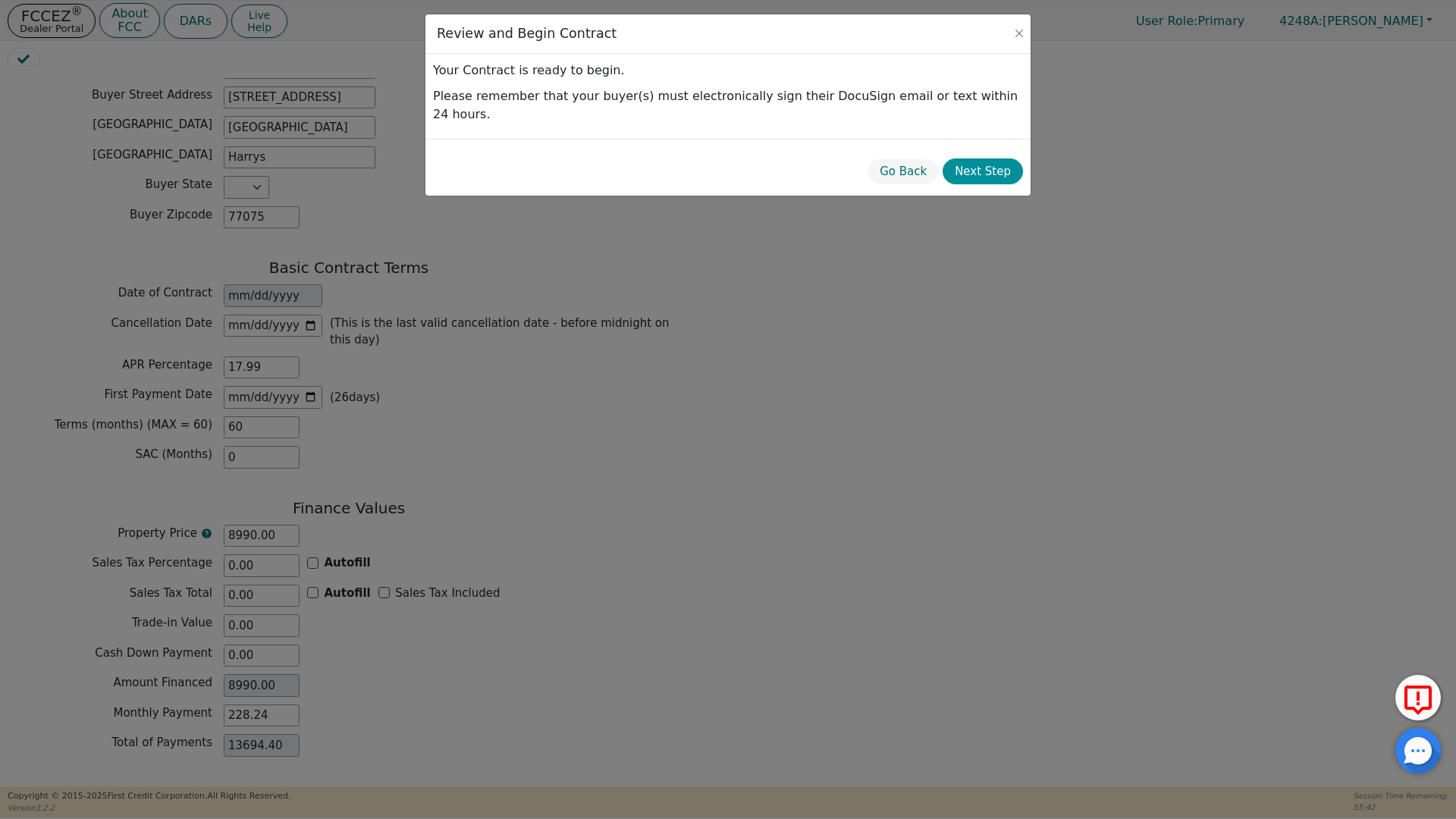
click at [980, 158] on button "Next Step" at bounding box center [982, 171] width 80 height 27
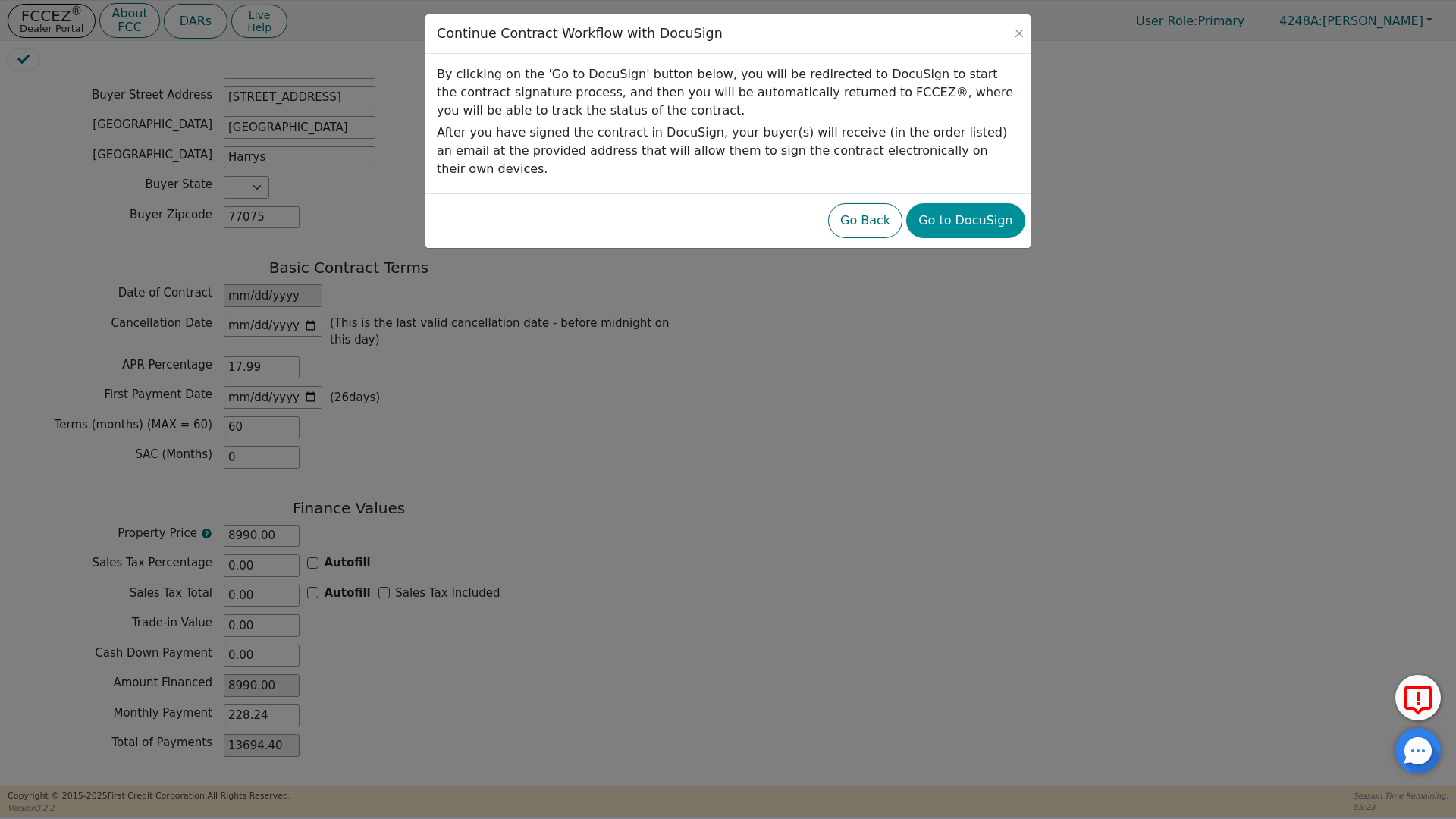
click at [984, 203] on button "Go to DocuSign" at bounding box center [965, 221] width 118 height 35
